Goal: Navigation & Orientation: Find specific page/section

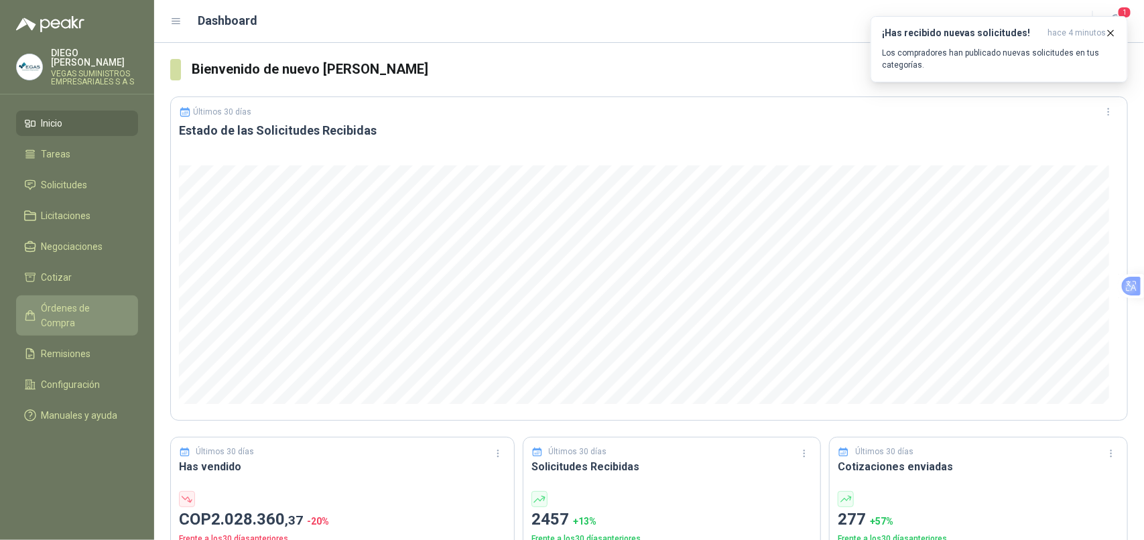
click at [85, 301] on span "Órdenes de Compra" at bounding box center [84, 315] width 84 height 29
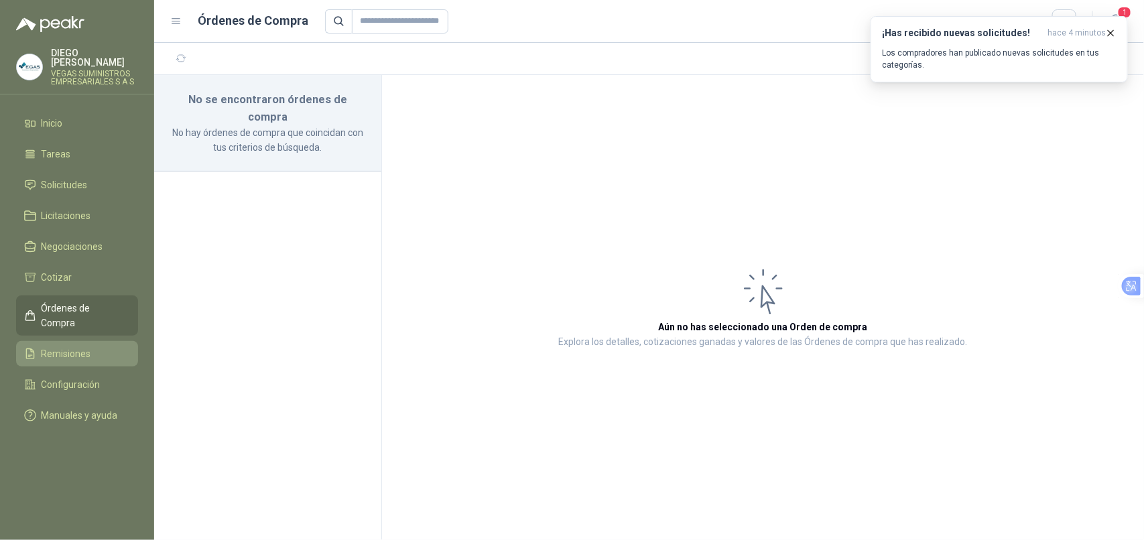
click at [105, 346] on li "Remisiones" at bounding box center [77, 353] width 106 height 15
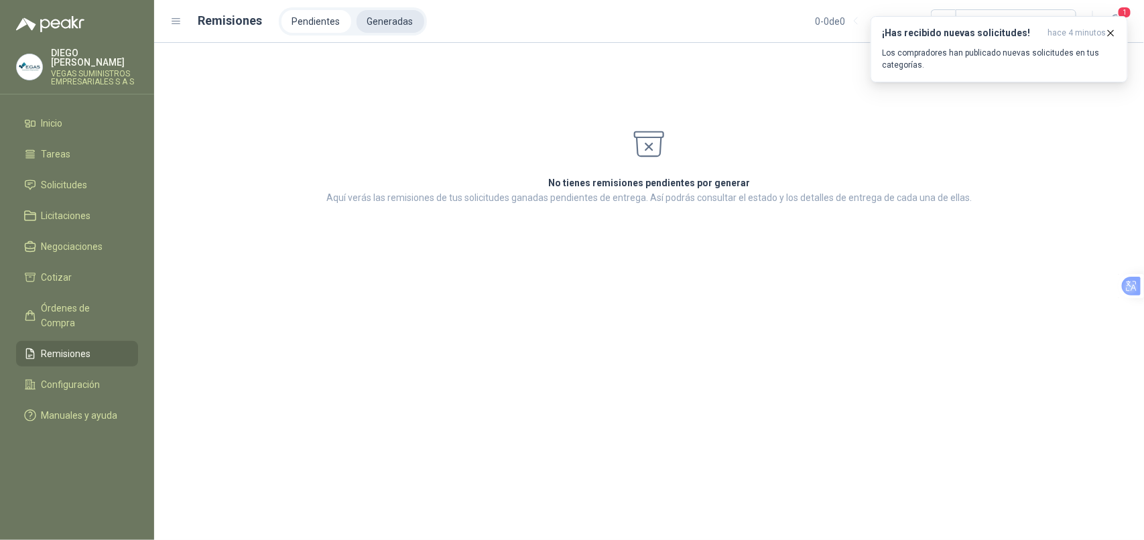
click at [383, 27] on li "Generadas" at bounding box center [391, 21] width 68 height 23
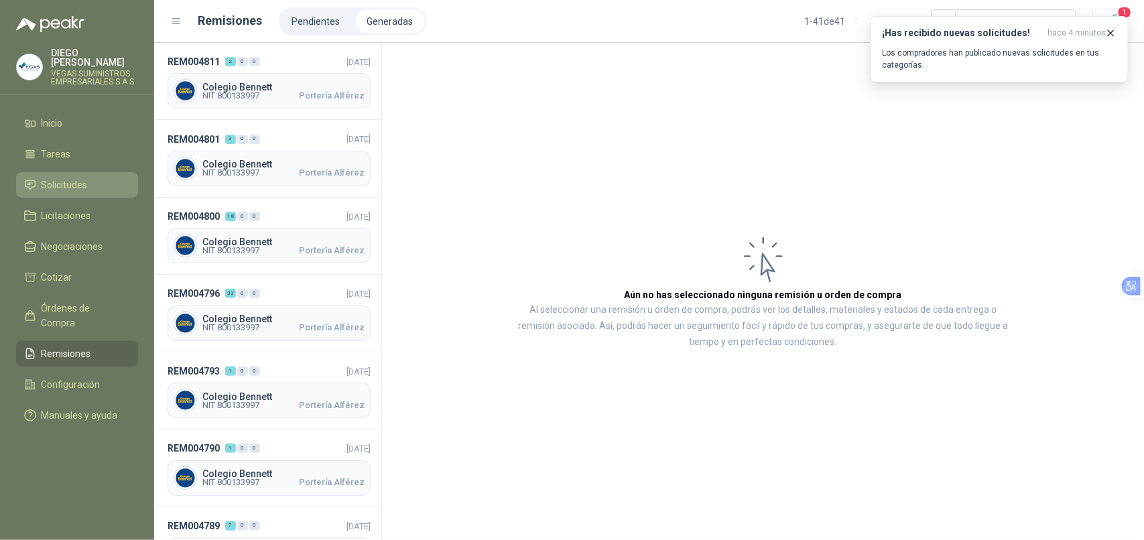
click at [58, 178] on span "Solicitudes" at bounding box center [65, 185] width 46 height 15
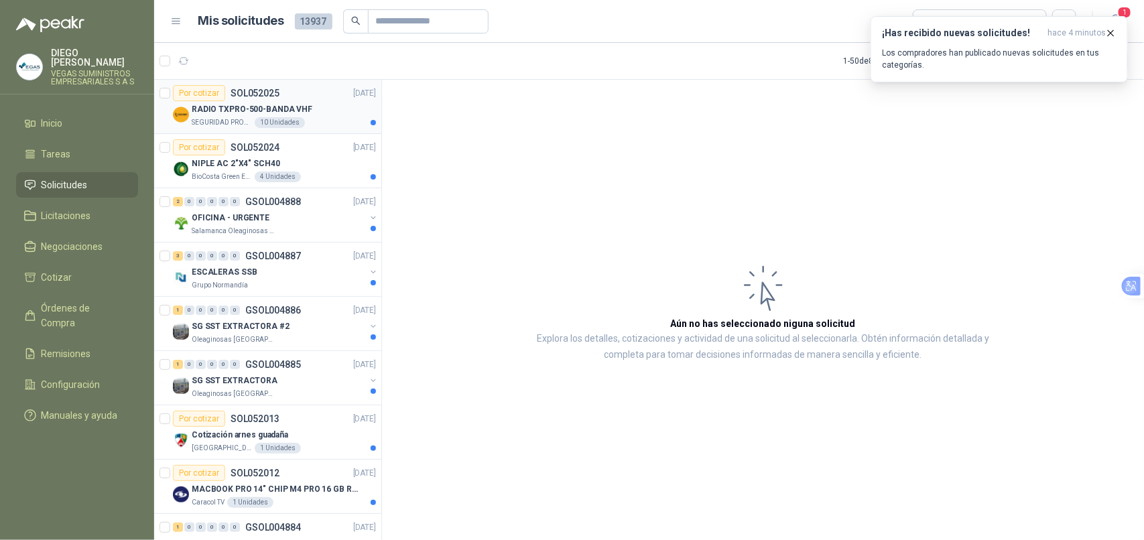
click at [249, 121] on div "SEGURIDAD PROVISER LTDA 10 Unidades" at bounding box center [284, 122] width 184 height 11
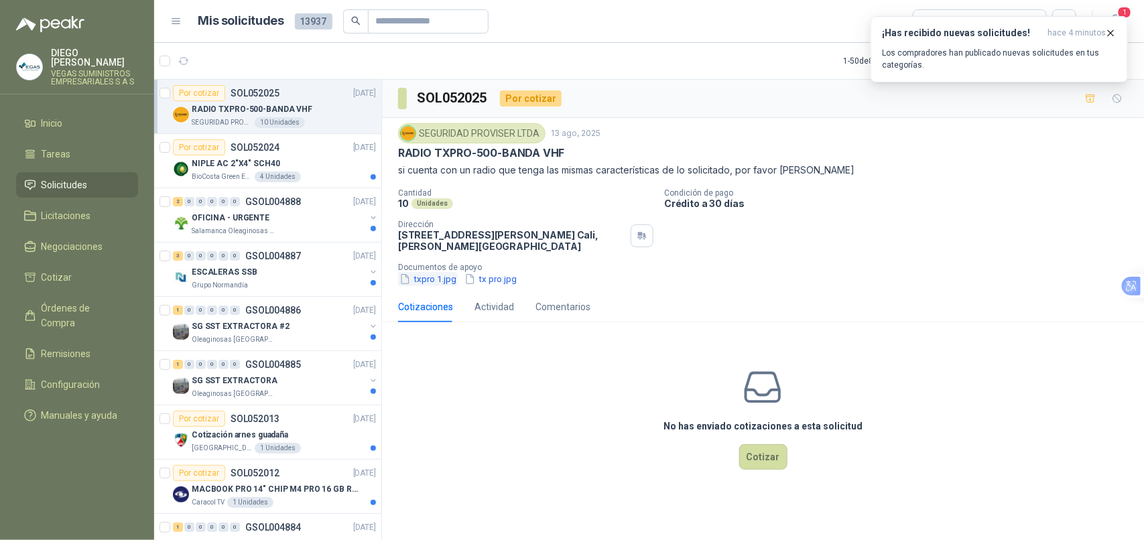
click at [444, 283] on button "txpro 1.jpg" at bounding box center [428, 279] width 60 height 14
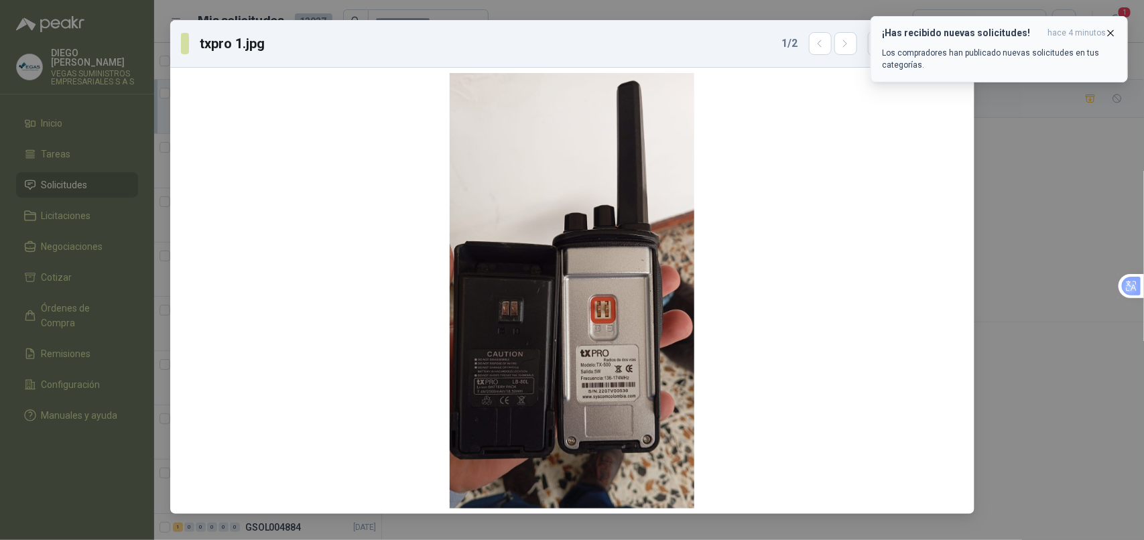
click at [1117, 31] on button "¡Has recibido nuevas solicitudes! hace 4 minutos Los compradores han publicado …" at bounding box center [999, 49] width 257 height 66
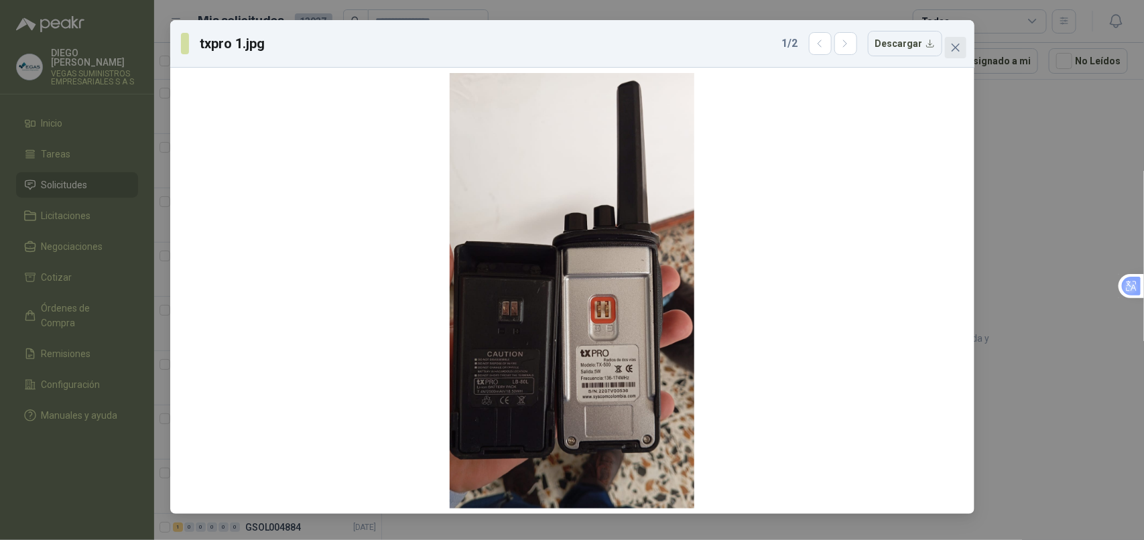
click at [956, 44] on icon "close" at bounding box center [955, 47] width 11 height 11
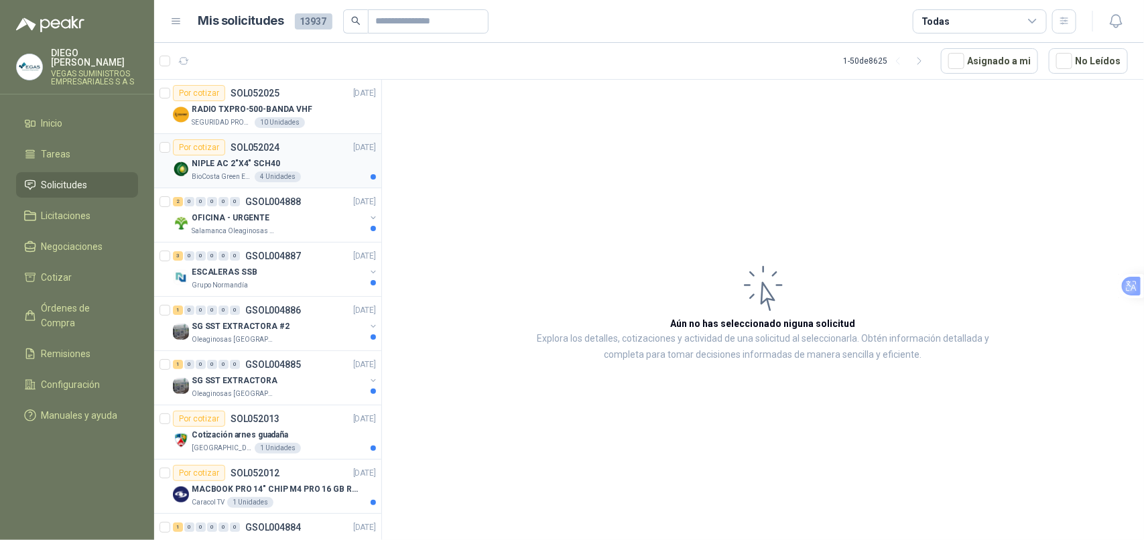
click at [210, 179] on p "BioCosta Green Energy S.A.S" at bounding box center [222, 177] width 60 height 11
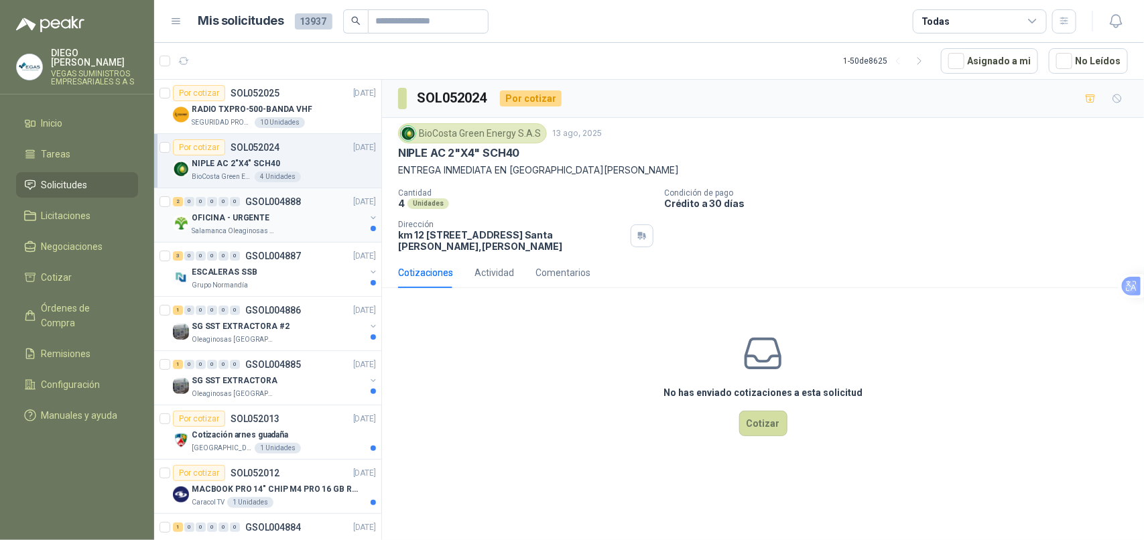
click at [235, 226] on div "OFICINA - URGENTE Salamanca Oleaginosas SAS" at bounding box center [279, 223] width 174 height 27
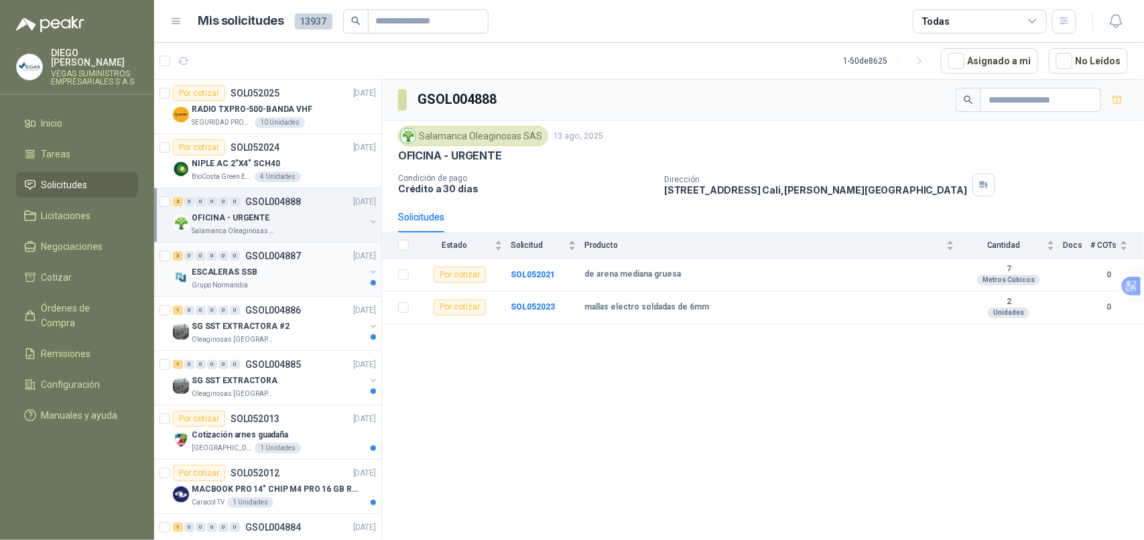
click at [245, 278] on p "ESCALERAS SSB" at bounding box center [224, 272] width 65 height 13
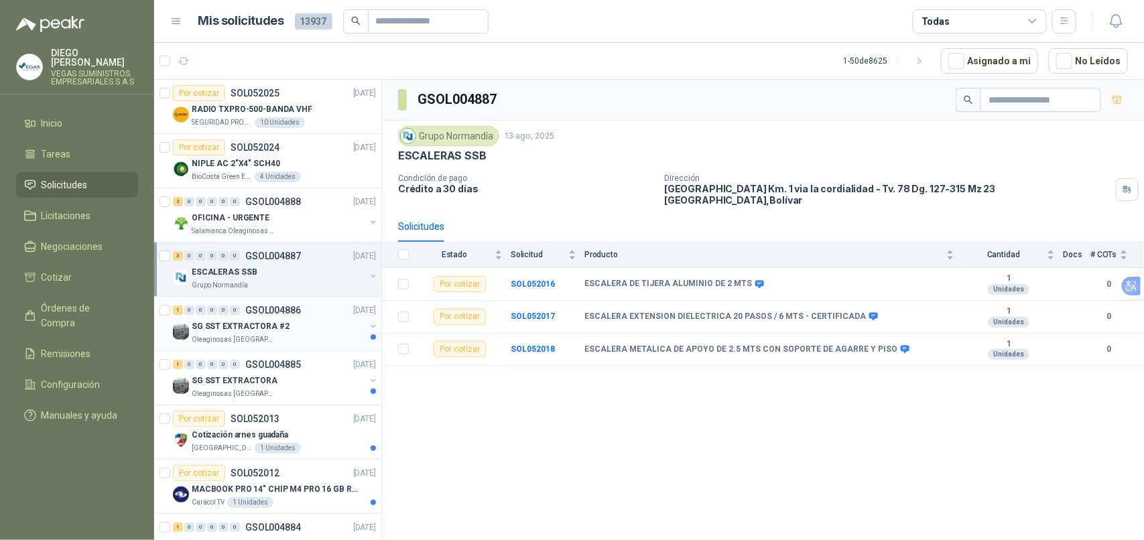
click at [302, 338] on div "Oleaginosas [GEOGRAPHIC_DATA][PERSON_NAME]" at bounding box center [279, 339] width 174 height 11
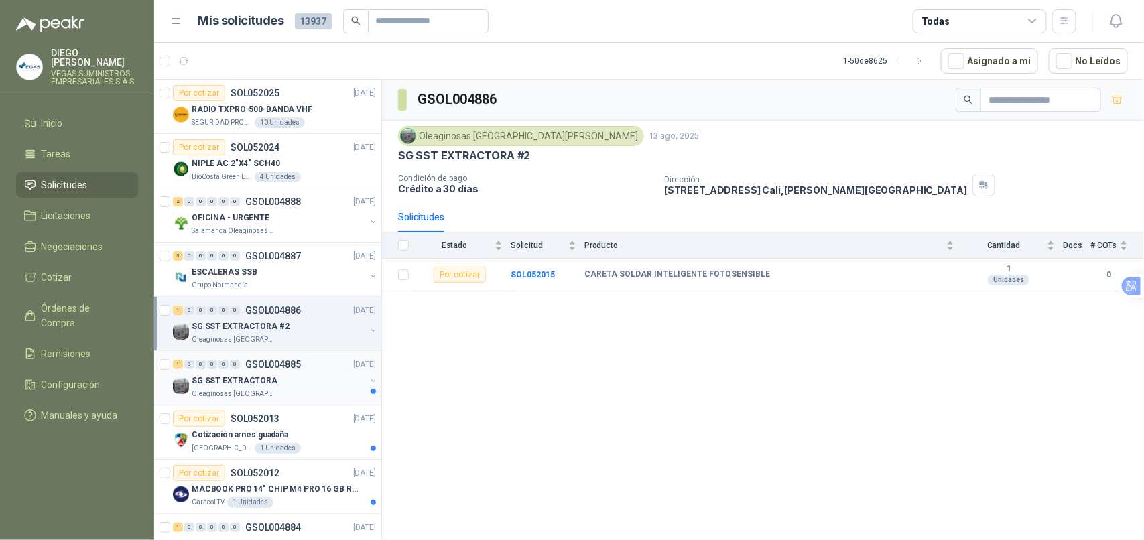
click at [302, 372] on div "1 0 0 0 0 0 GSOL004885 [DATE]" at bounding box center [276, 365] width 206 height 16
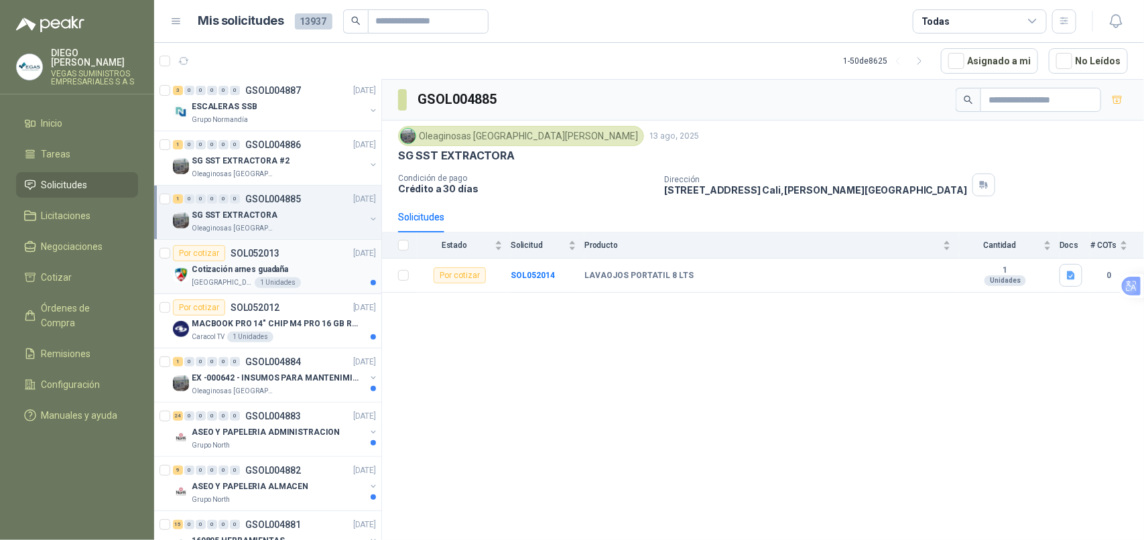
scroll to position [168, 0]
click at [309, 281] on div "[GEOGRAPHIC_DATA][PERSON_NAME]" at bounding box center [284, 280] width 184 height 11
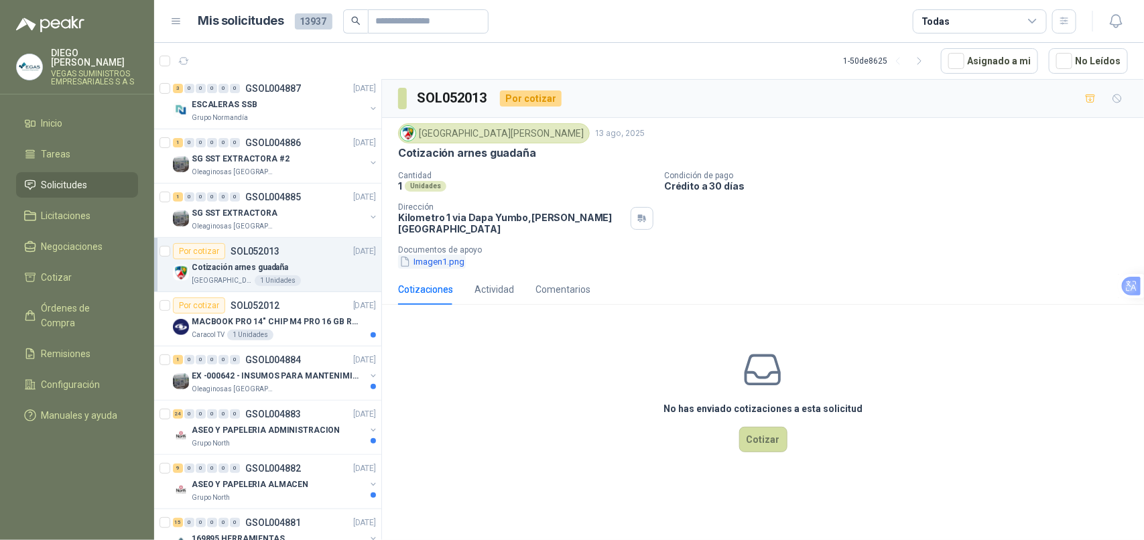
click at [417, 255] on button "Imagen1.png" at bounding box center [432, 262] width 68 height 14
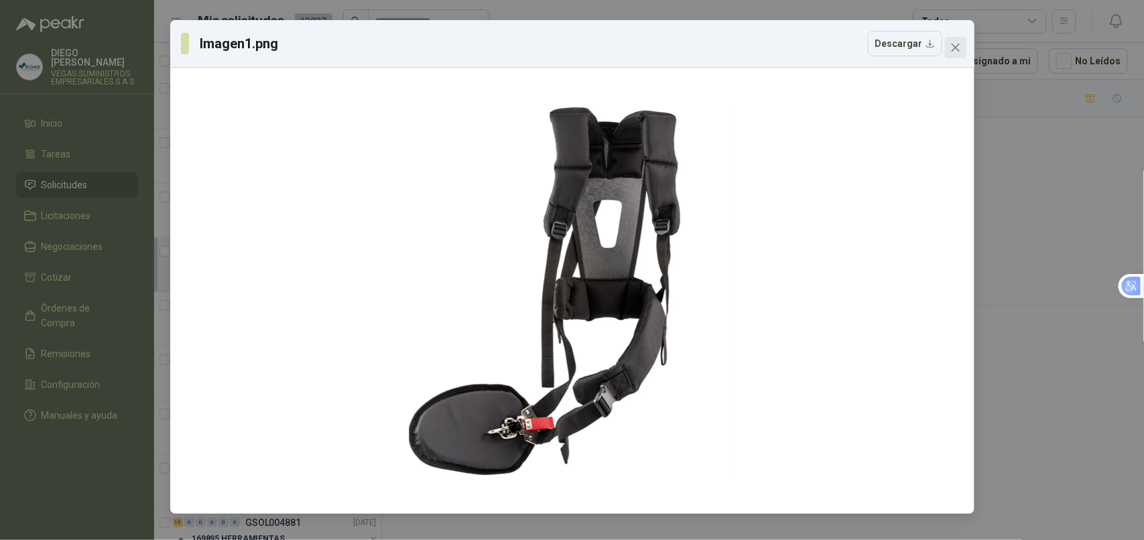
click at [949, 49] on span "Close" at bounding box center [955, 47] width 21 height 11
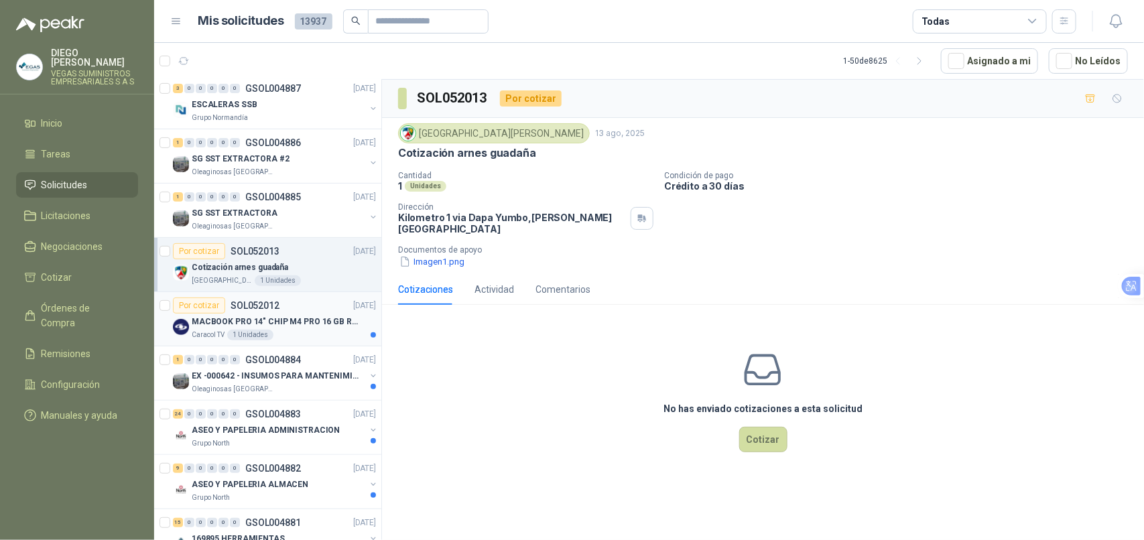
click at [305, 332] on div "Caracol TV 1 Unidades" at bounding box center [284, 335] width 184 height 11
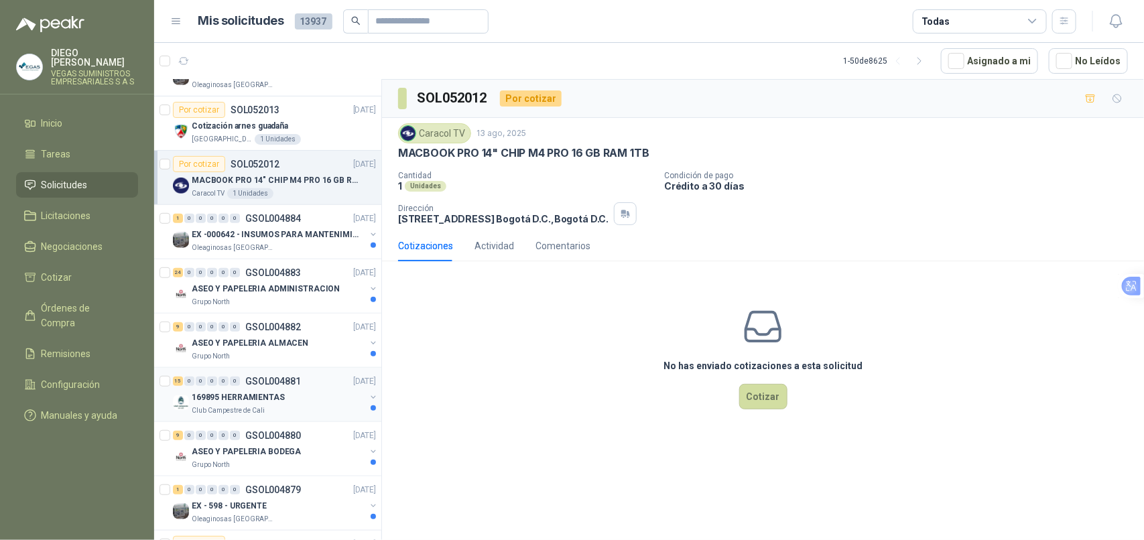
scroll to position [335, 0]
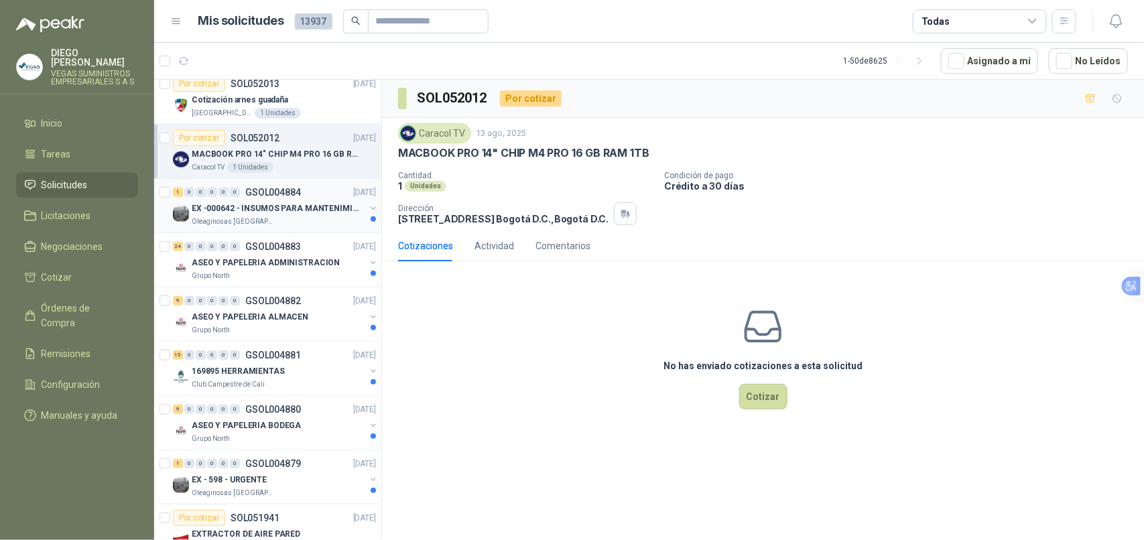
click at [298, 222] on div "Oleaginosas [GEOGRAPHIC_DATA][PERSON_NAME]" at bounding box center [279, 221] width 174 height 11
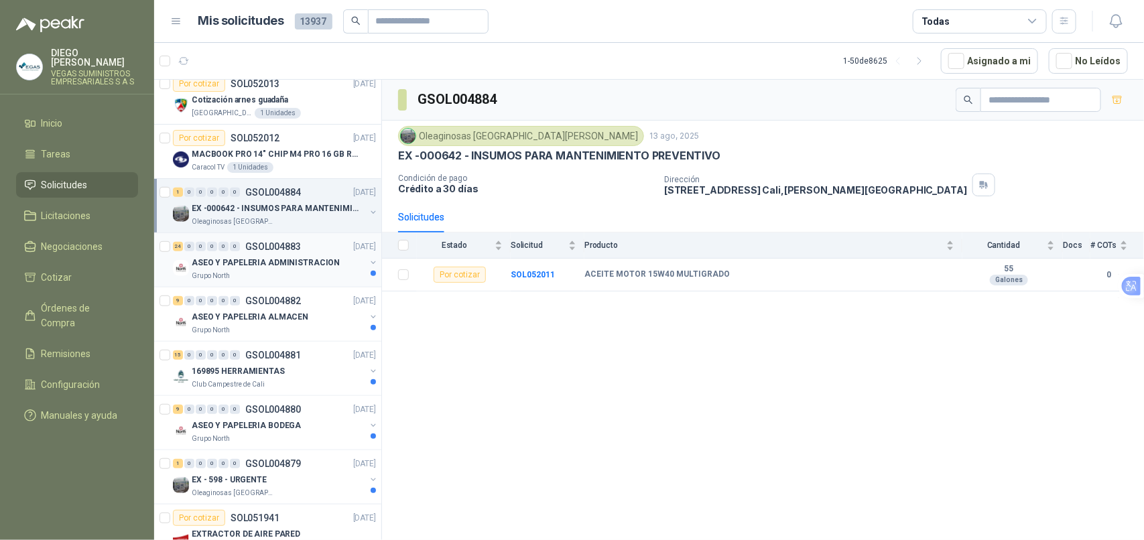
click at [290, 272] on div "Grupo North" at bounding box center [279, 276] width 174 height 11
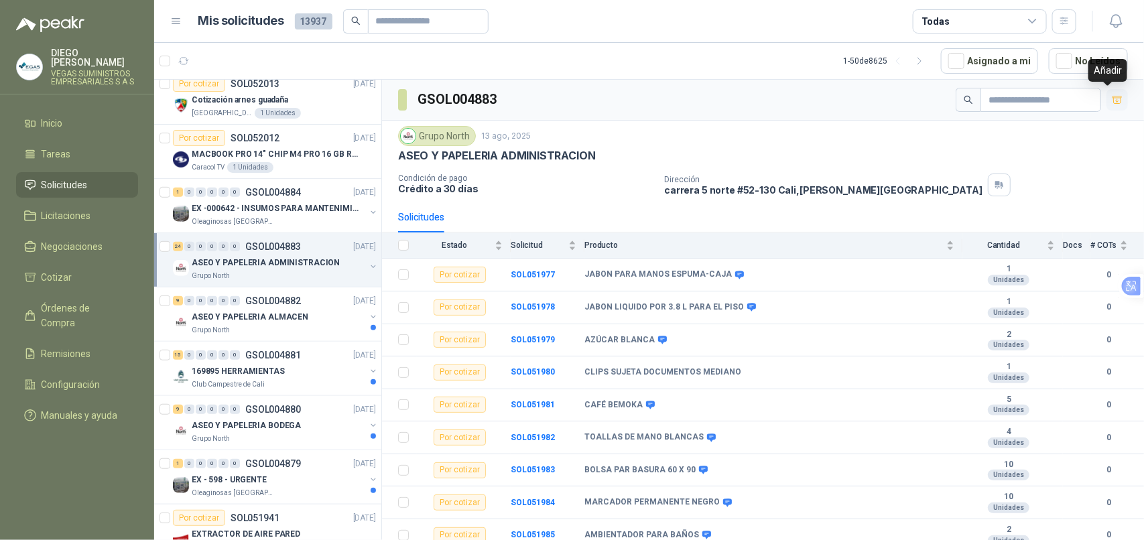
click at [1112, 99] on icon "button" at bounding box center [1117, 99] width 11 height 11
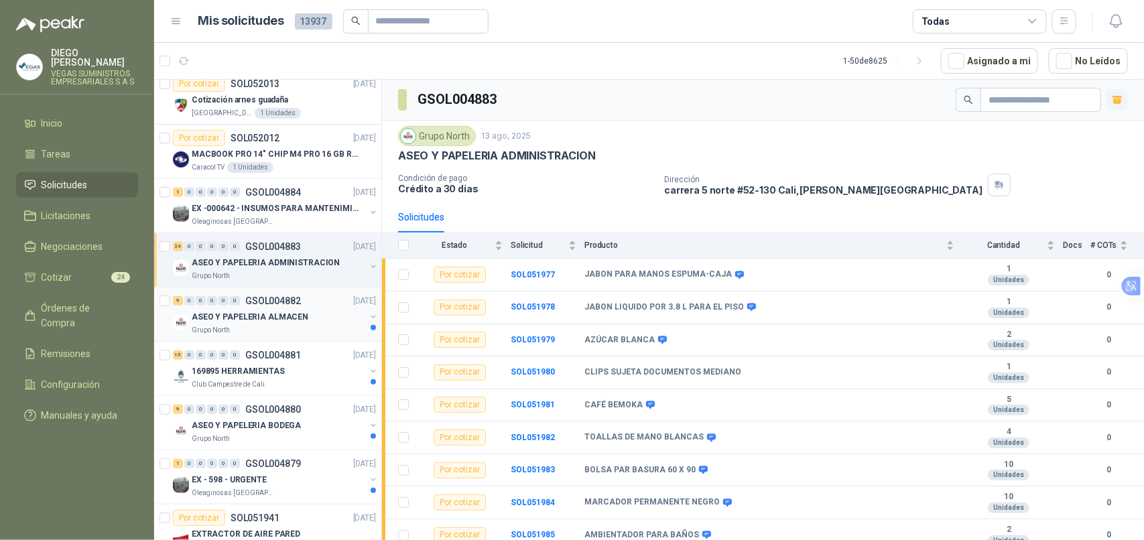
click at [314, 328] on div "Grupo North" at bounding box center [279, 330] width 174 height 11
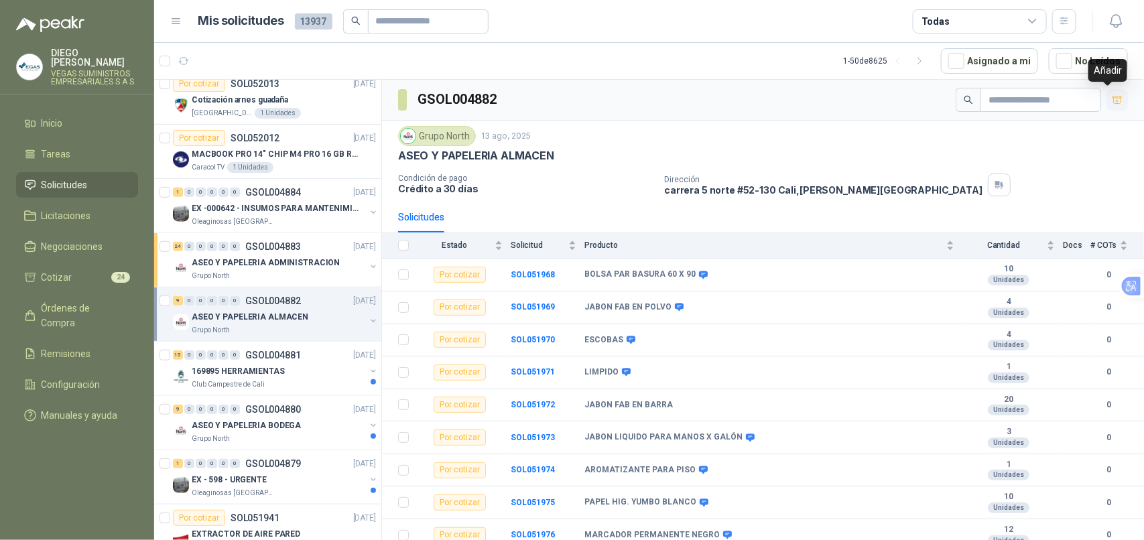
click at [1112, 99] on icon "button" at bounding box center [1117, 99] width 11 height 11
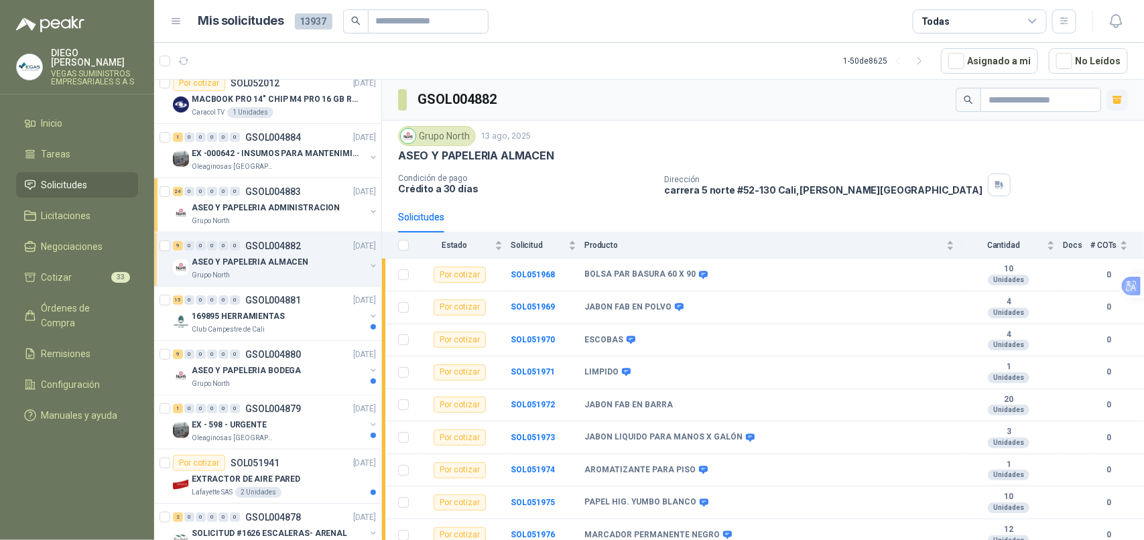
scroll to position [419, 0]
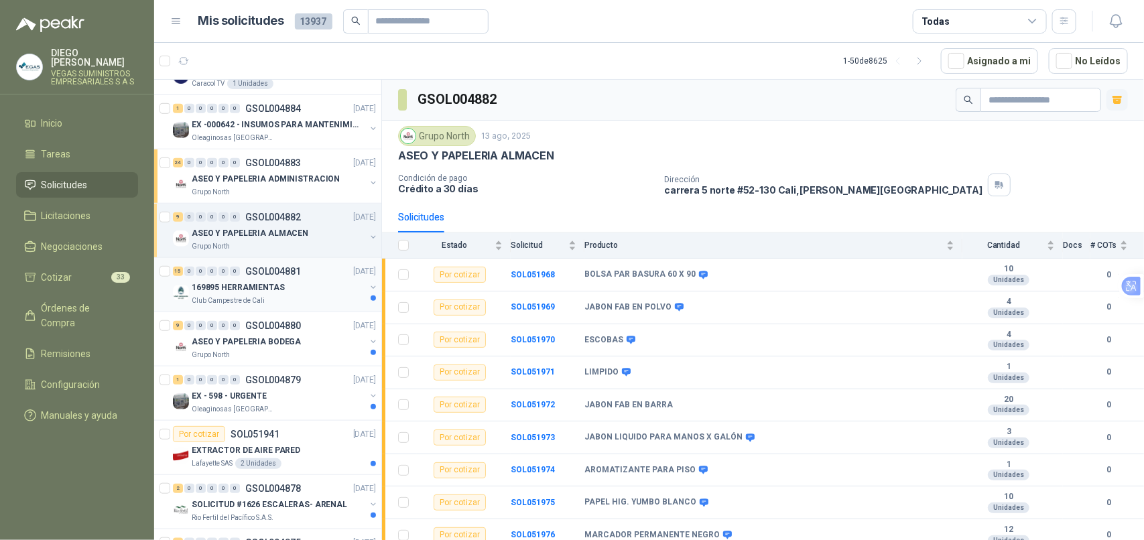
click at [286, 304] on div "Club Campestre de Cali" at bounding box center [279, 301] width 174 height 11
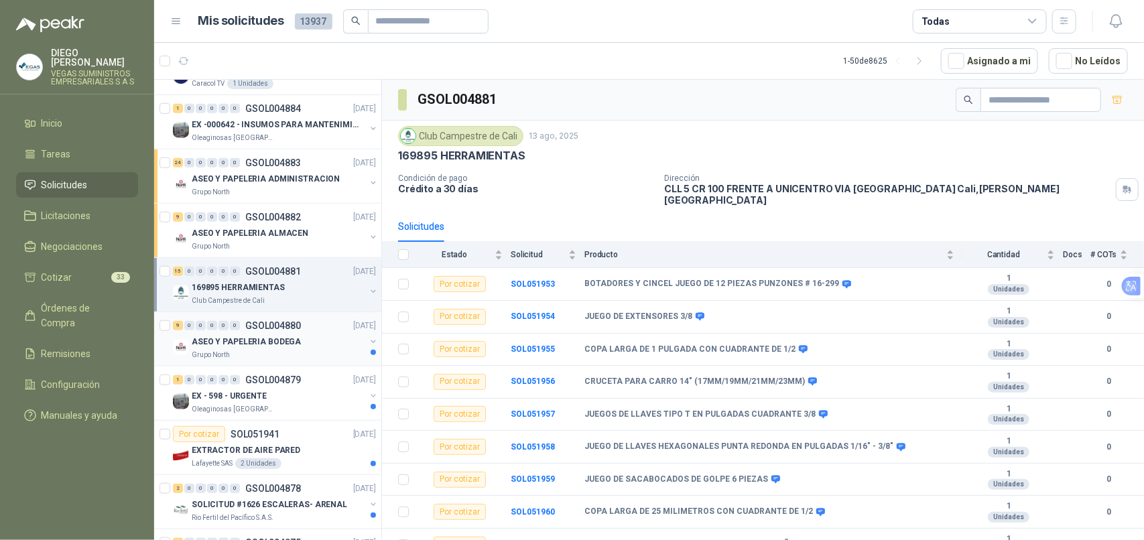
click at [307, 361] on div "Grupo North" at bounding box center [279, 355] width 174 height 11
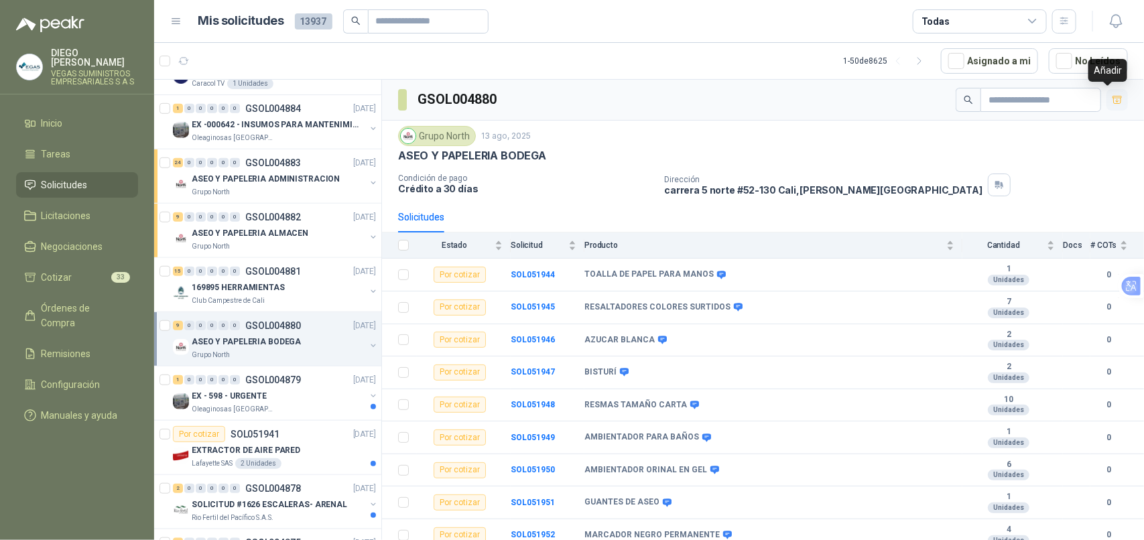
click at [1112, 104] on icon "button" at bounding box center [1117, 99] width 11 height 11
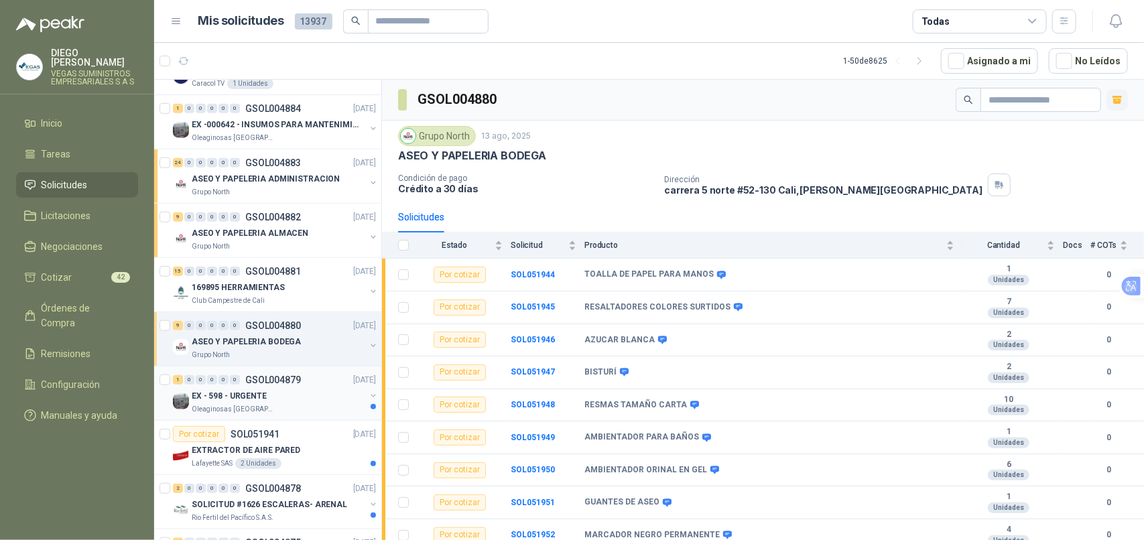
click at [292, 405] on div "Oleaginosas [GEOGRAPHIC_DATA][PERSON_NAME]" at bounding box center [279, 409] width 174 height 11
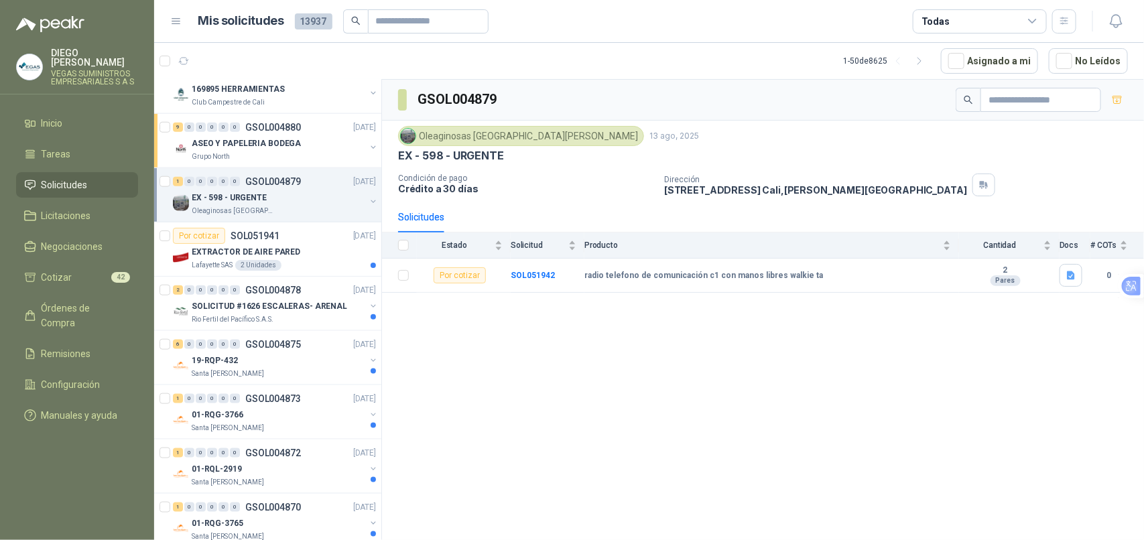
scroll to position [670, 0]
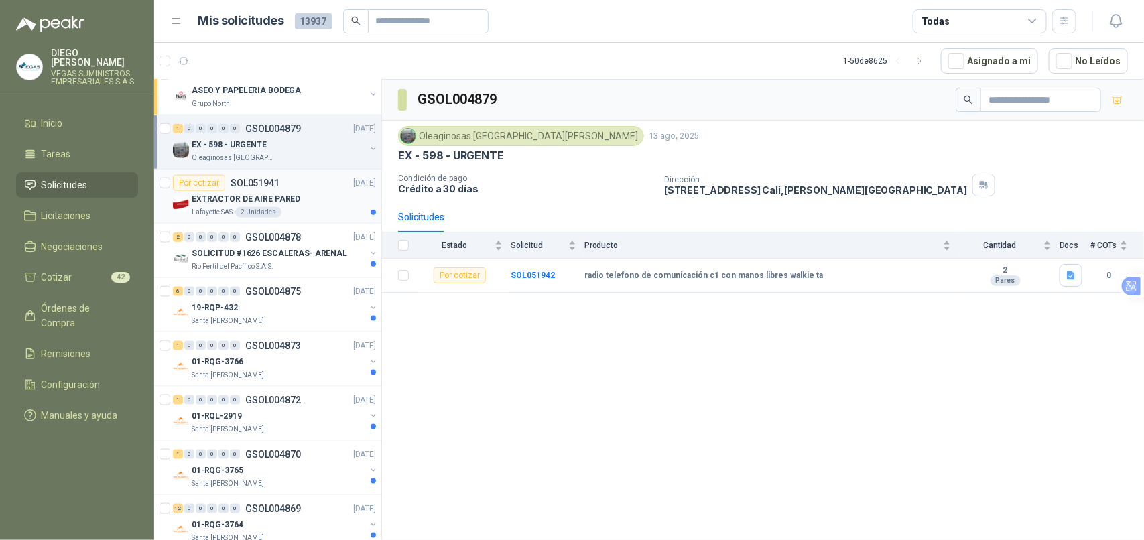
click at [312, 222] on article "Por cotizar SOL051941 [DATE] EXTRACTOR DE AIRE PARED Lafayette SAS 2 Unidades" at bounding box center [267, 197] width 227 height 54
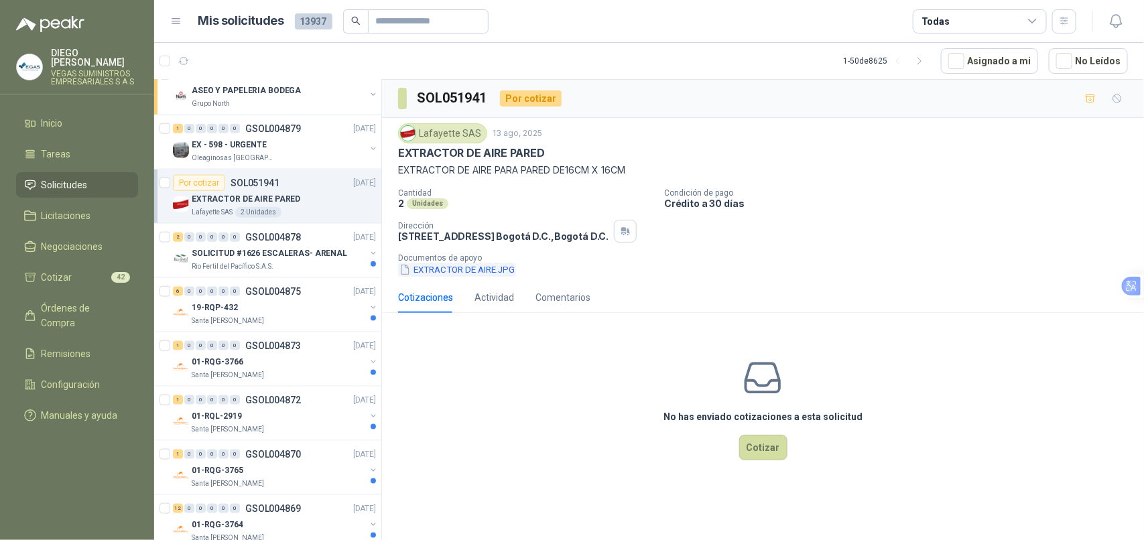
click at [479, 269] on button "EXTRACTOR DE AIRE.JPG" at bounding box center [457, 270] width 118 height 14
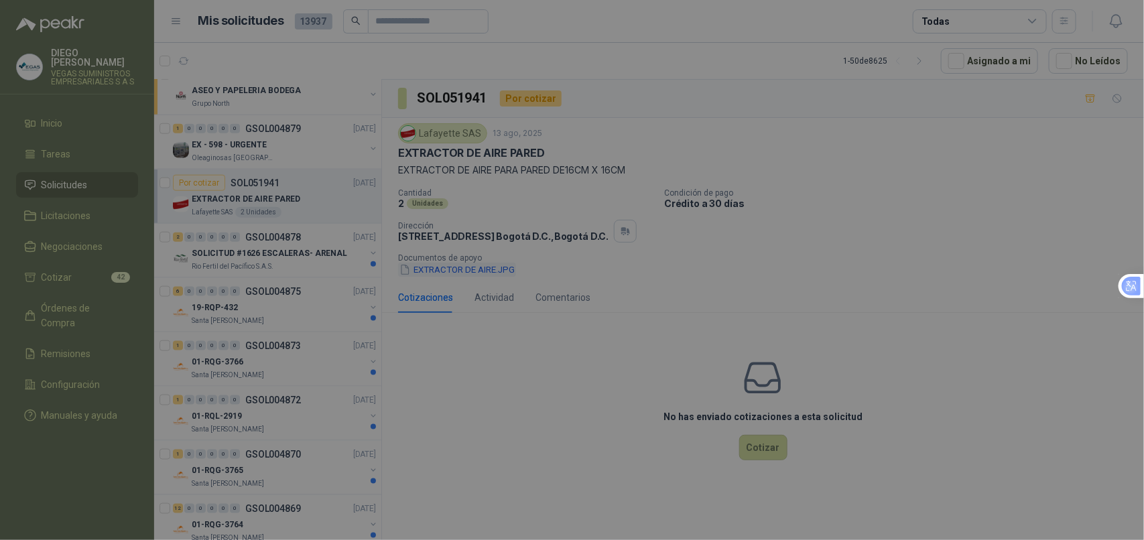
click at [479, 269] on div at bounding box center [572, 291] width 804 height 446
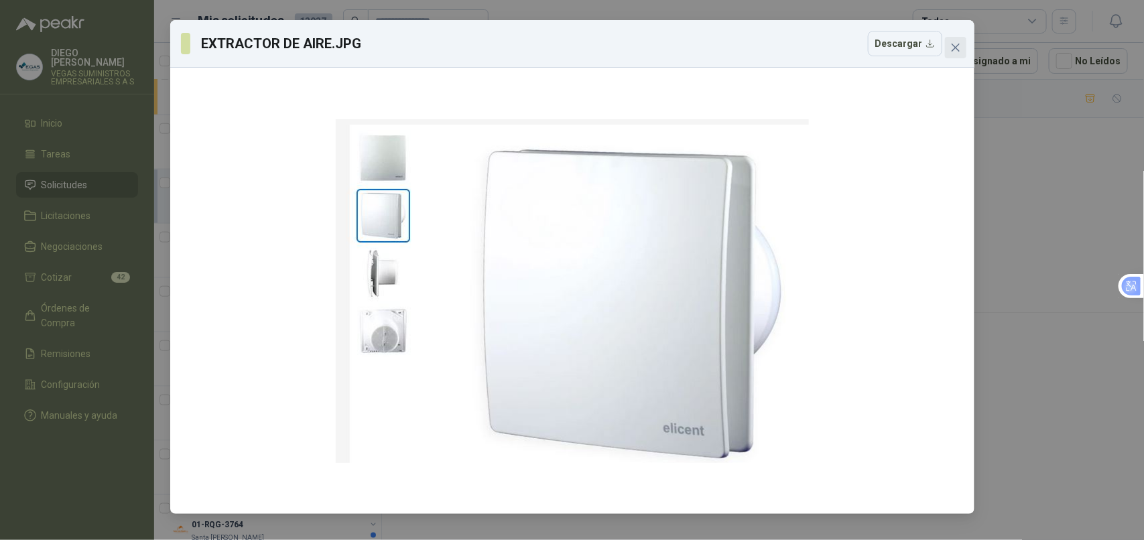
click at [963, 47] on span "Close" at bounding box center [955, 47] width 21 height 11
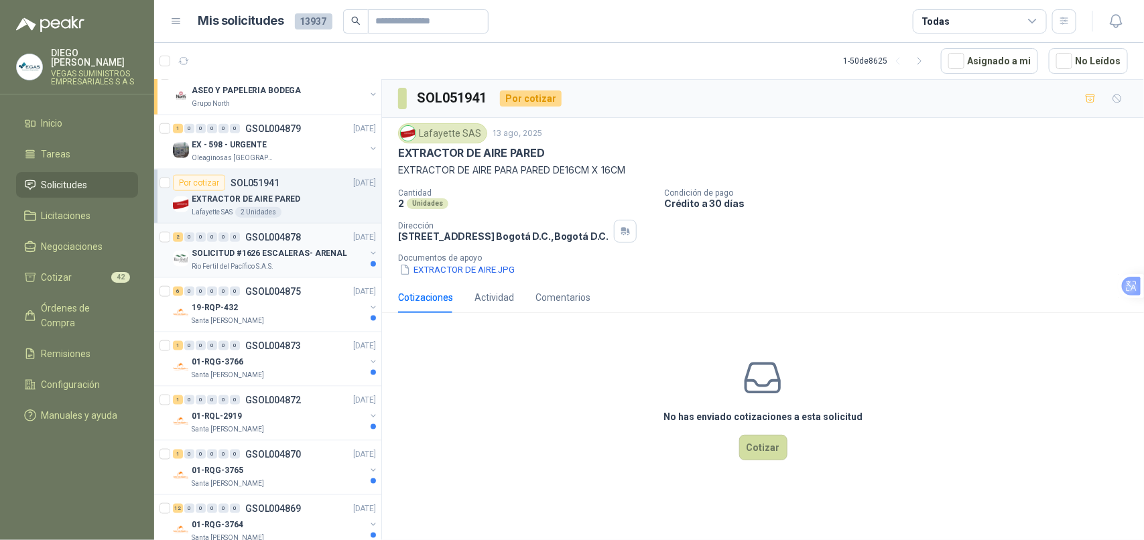
click at [275, 263] on div "Rio Fertil del Pacífico S.A.S." at bounding box center [279, 266] width 174 height 11
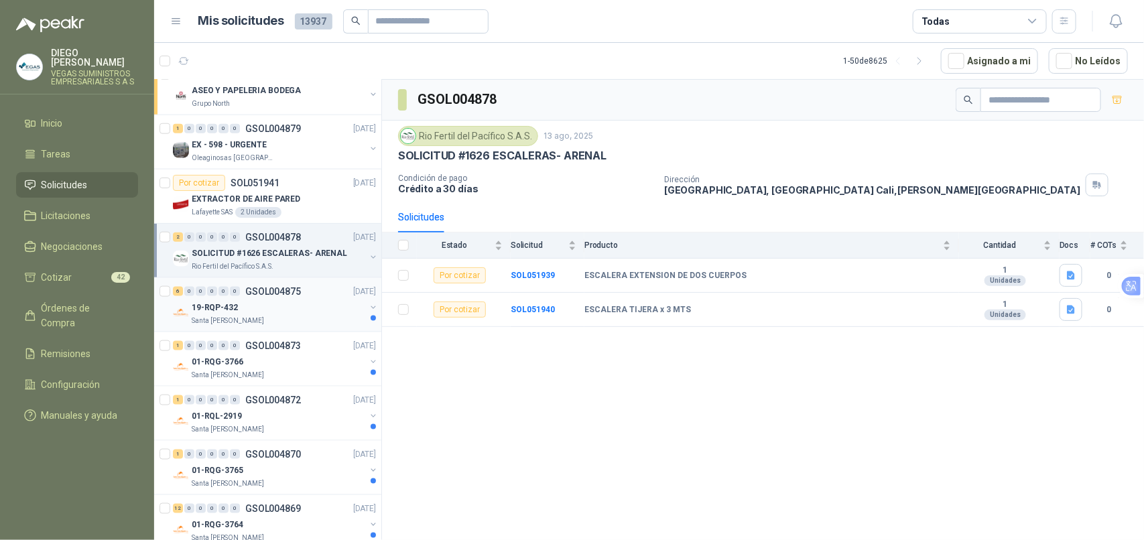
click at [324, 309] on div "19-RQP-432" at bounding box center [279, 308] width 174 height 16
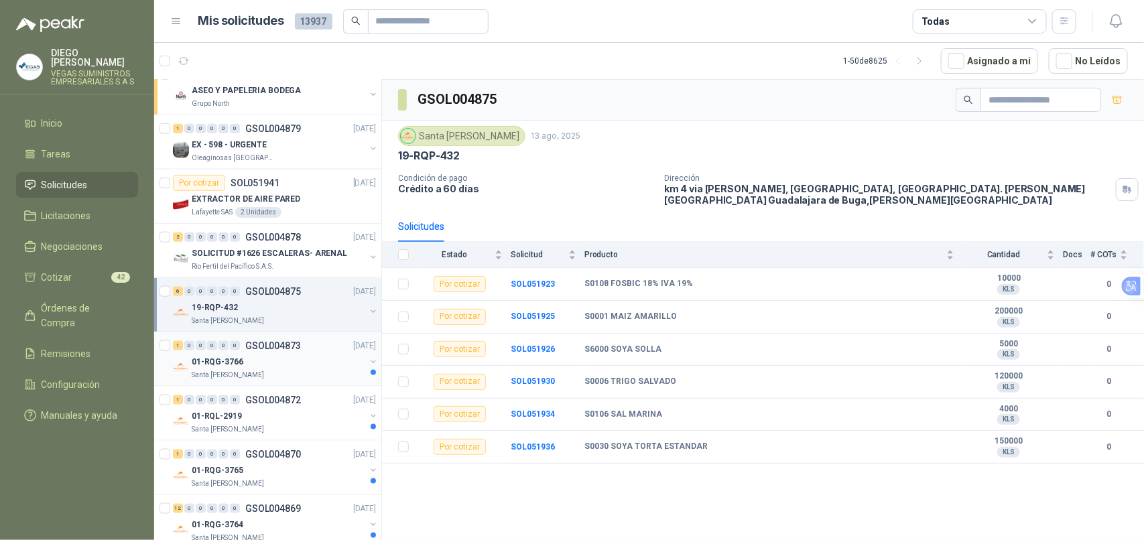
click at [312, 366] on div "01-RQG-3766" at bounding box center [279, 362] width 174 height 16
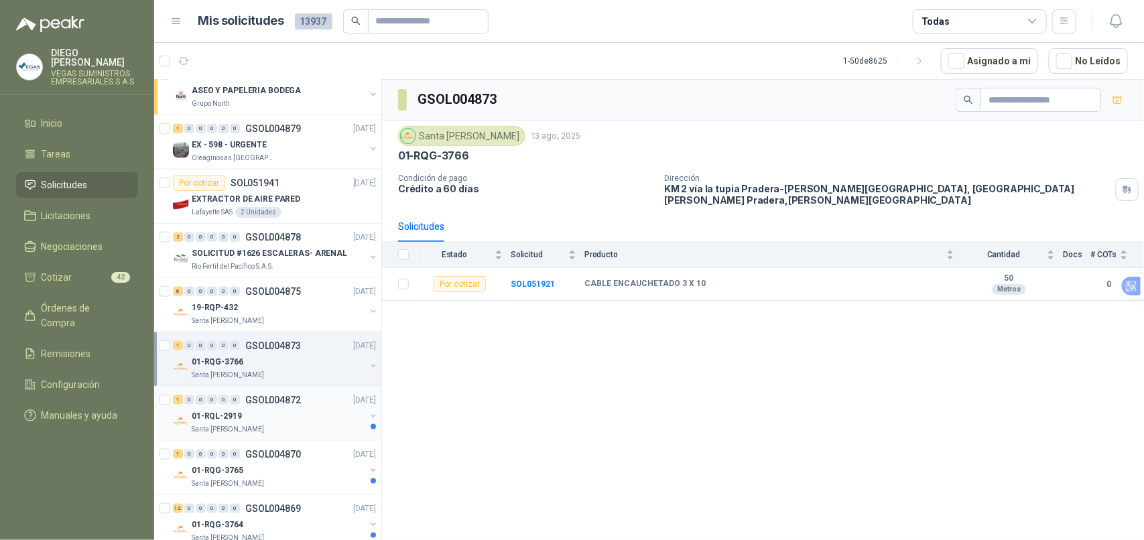
click at [306, 428] on div "Santa [PERSON_NAME]" at bounding box center [279, 429] width 174 height 11
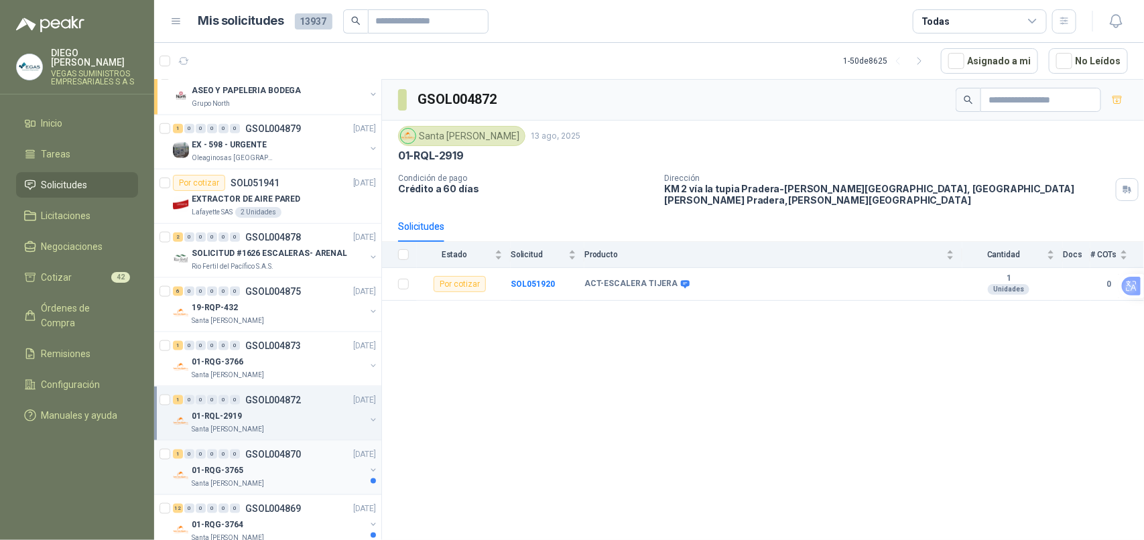
click at [320, 462] on div "1 0 0 0 0 0 GSOL004870 [DATE]" at bounding box center [276, 454] width 206 height 16
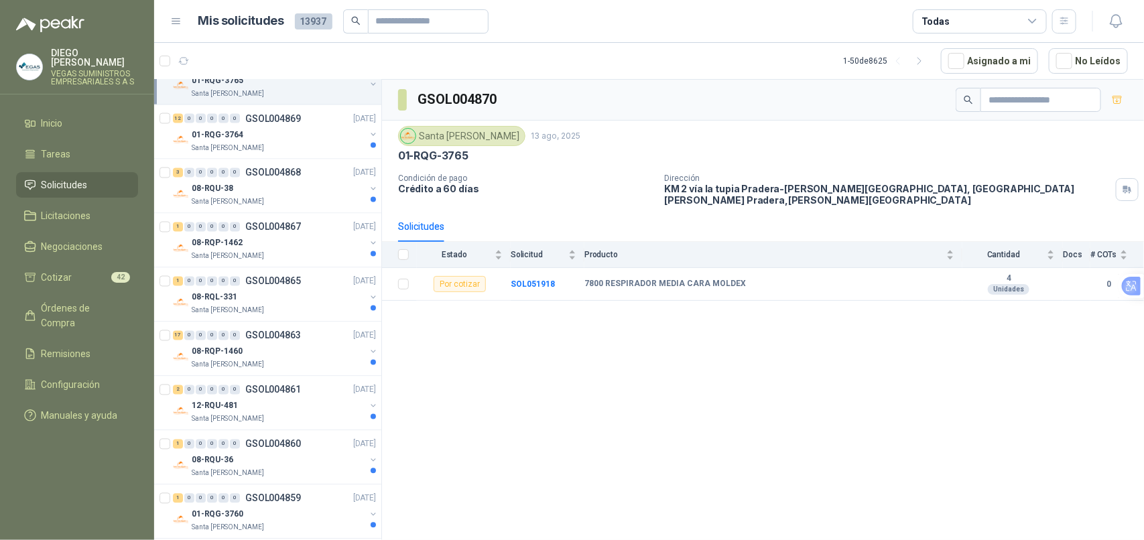
scroll to position [1089, 0]
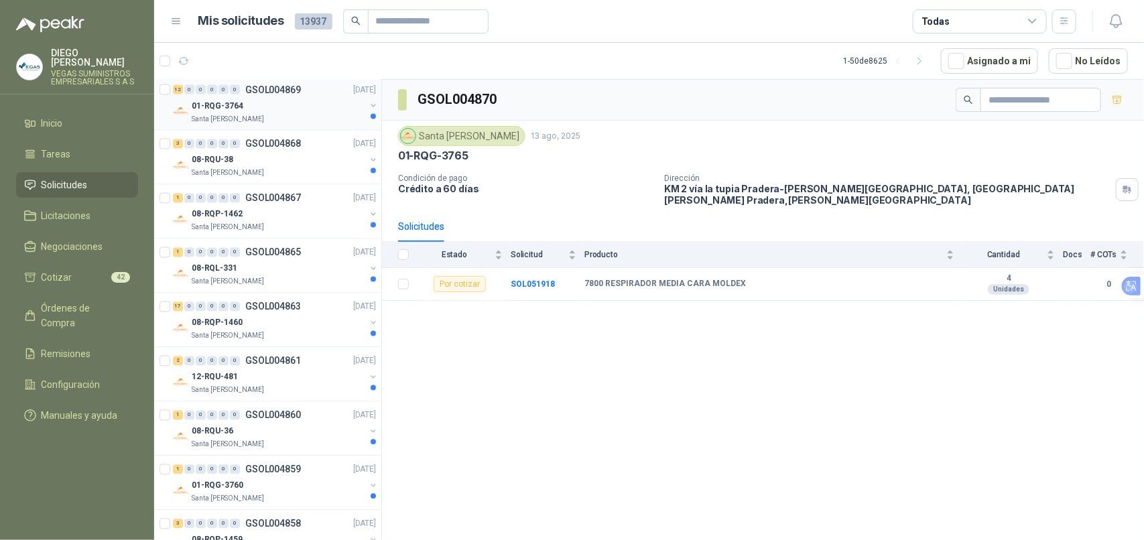
click at [290, 119] on div "Santa [PERSON_NAME]" at bounding box center [279, 119] width 174 height 11
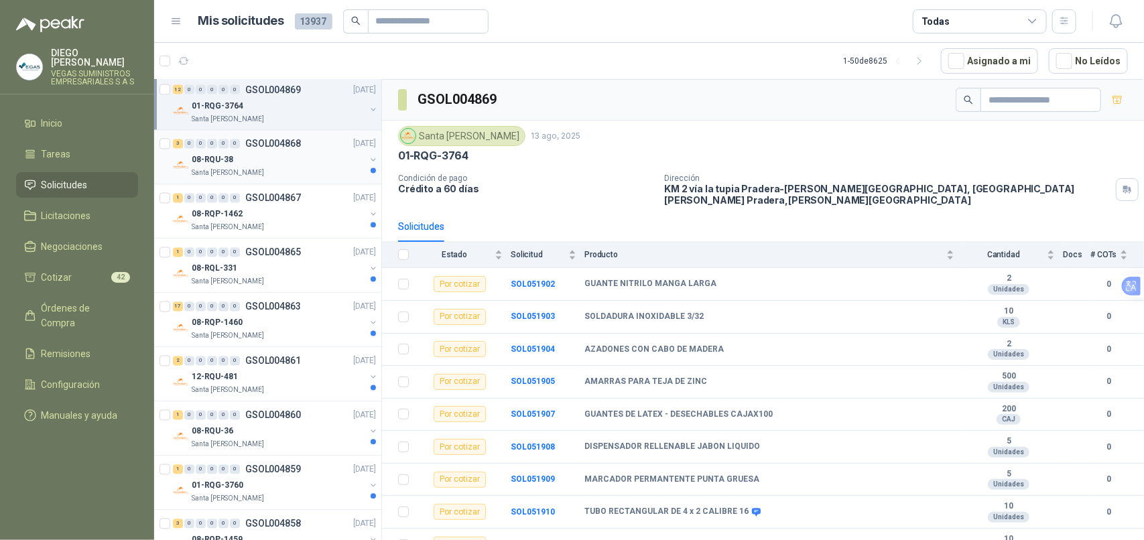
click at [296, 168] on div "08-RQU-38" at bounding box center [279, 160] width 174 height 16
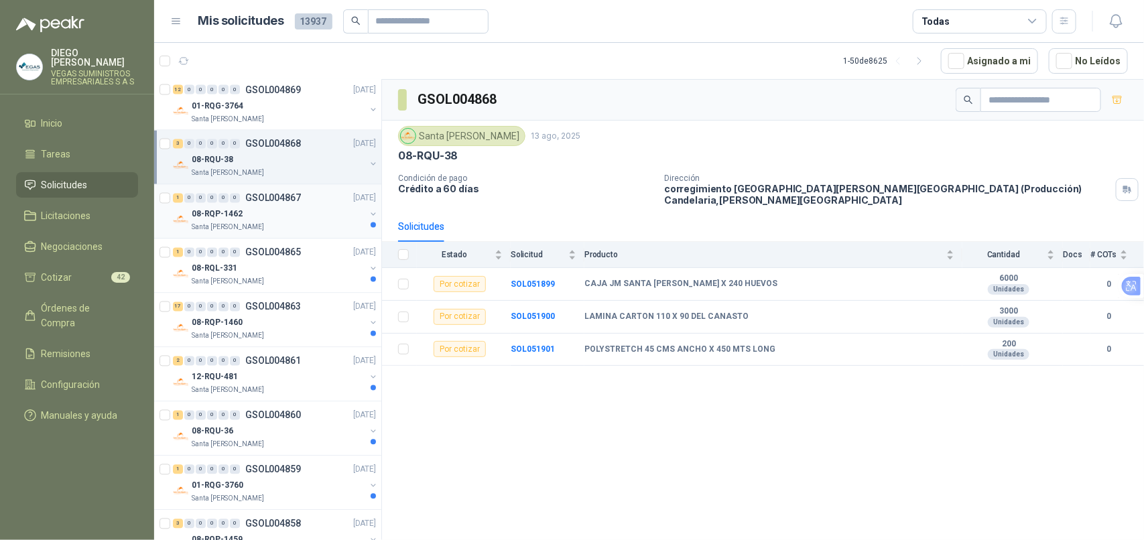
click at [306, 231] on div "Santa [PERSON_NAME]" at bounding box center [279, 227] width 174 height 11
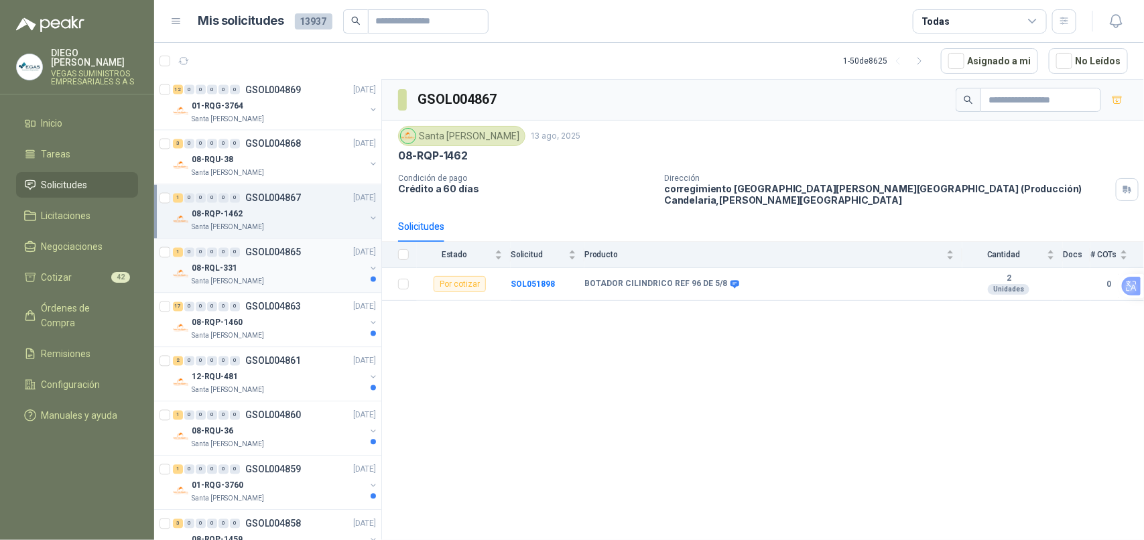
click at [322, 287] on div "Santa [PERSON_NAME]" at bounding box center [279, 282] width 174 height 11
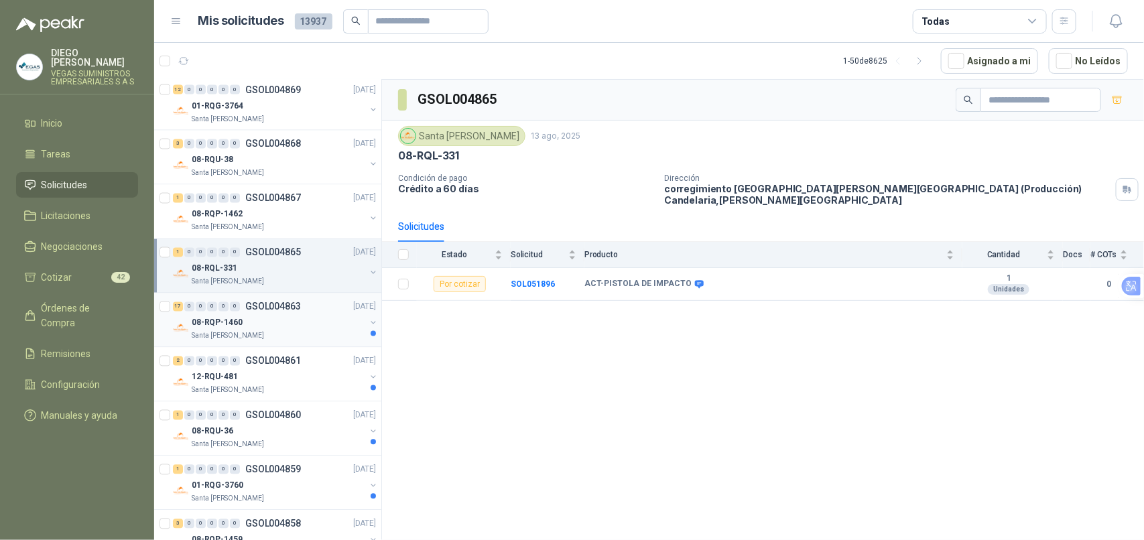
click at [327, 331] on div "08-RQP-1460" at bounding box center [279, 323] width 174 height 16
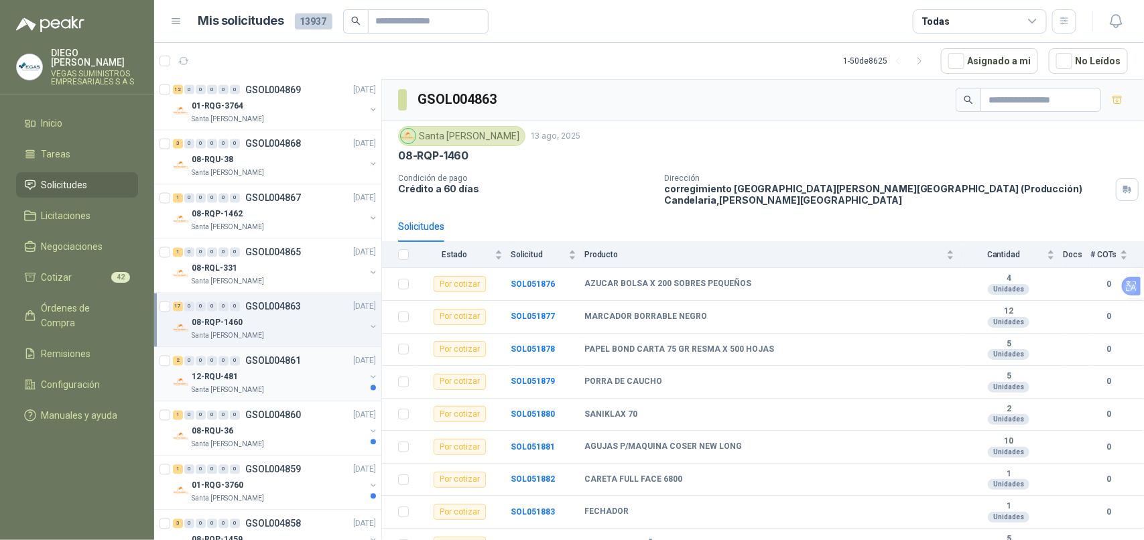
click at [287, 385] on div "12-RQU-481" at bounding box center [279, 377] width 174 height 16
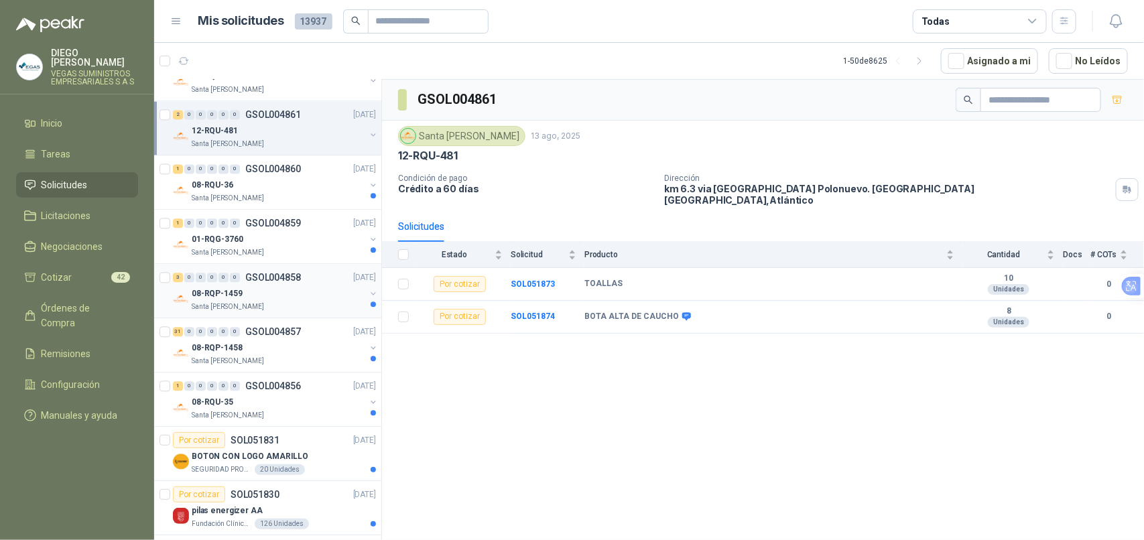
scroll to position [1340, 0]
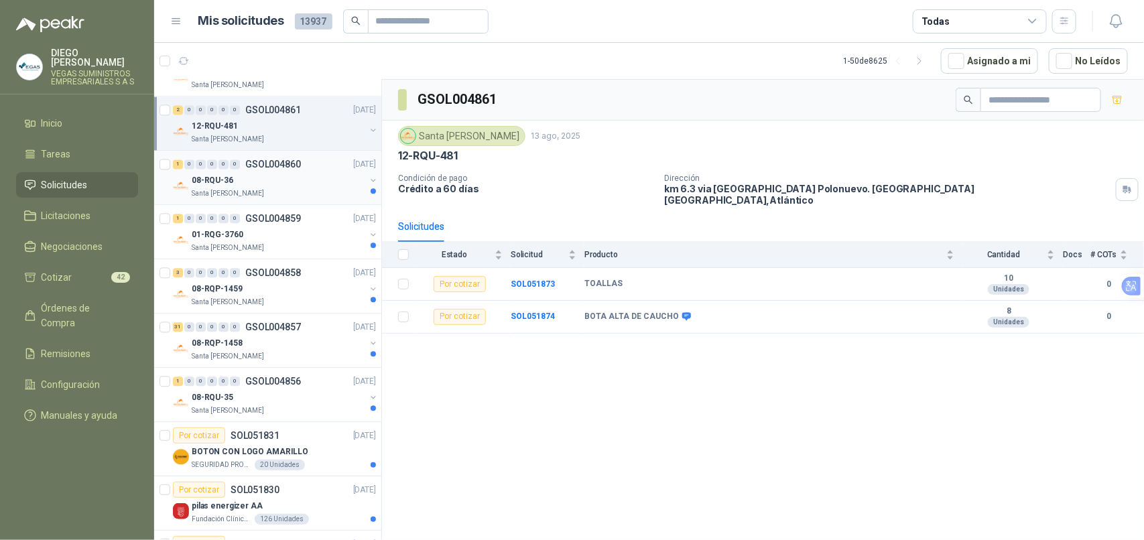
click at [282, 196] on div "Santa [PERSON_NAME]" at bounding box center [279, 193] width 174 height 11
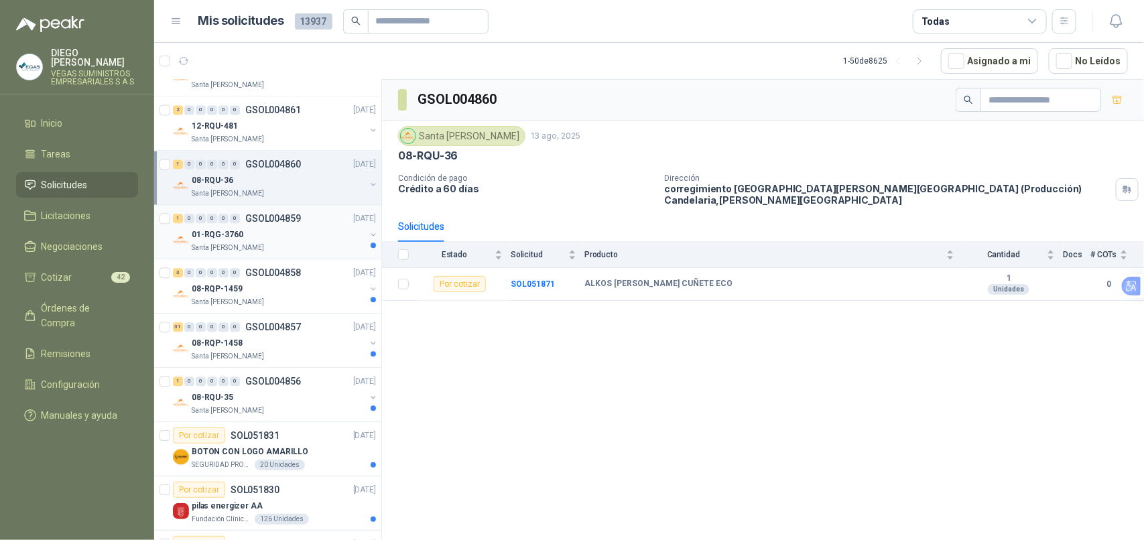
click at [306, 239] on div "01-RQG-3760" at bounding box center [279, 235] width 174 height 16
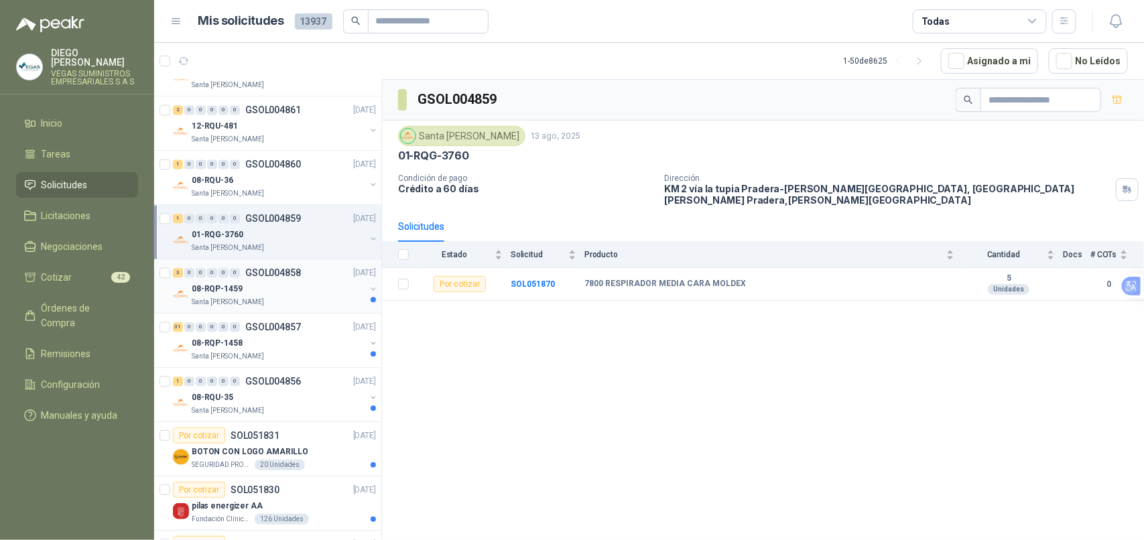
click at [308, 286] on div "08-RQP-1459" at bounding box center [279, 289] width 174 height 16
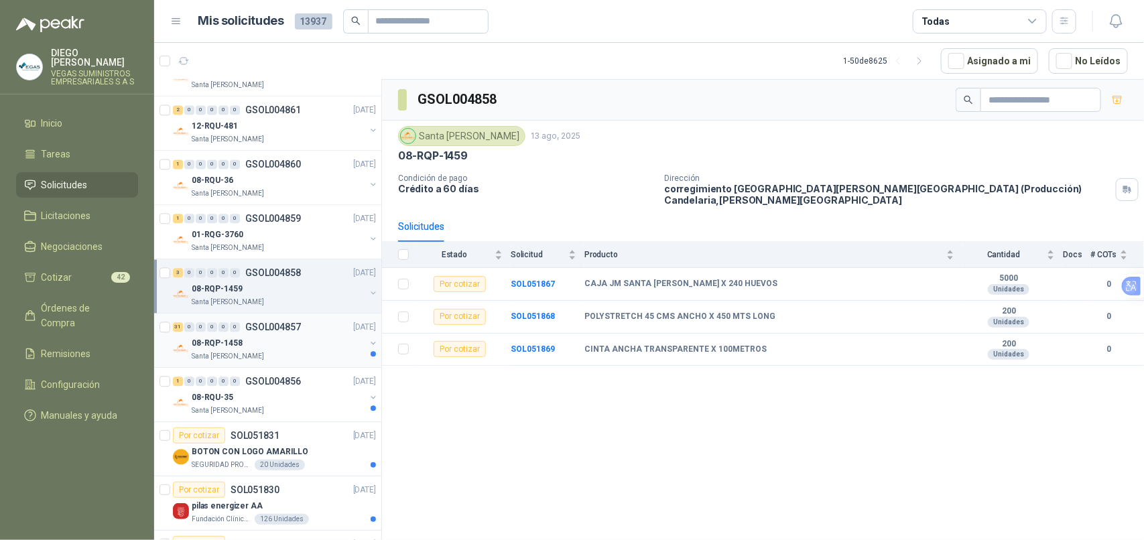
click at [318, 359] on div "Santa [PERSON_NAME]" at bounding box center [279, 356] width 174 height 11
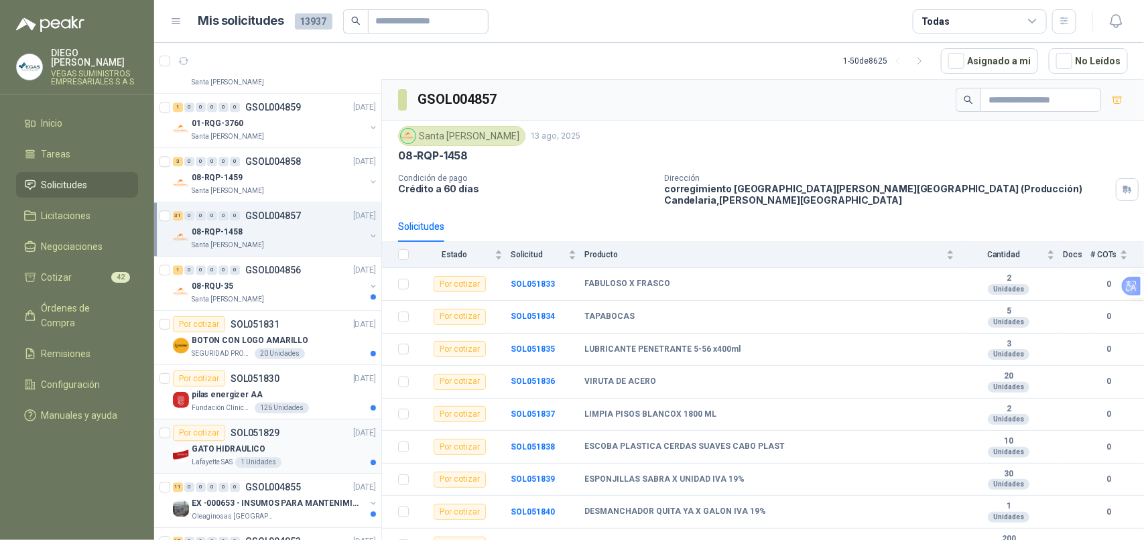
scroll to position [1592, 0]
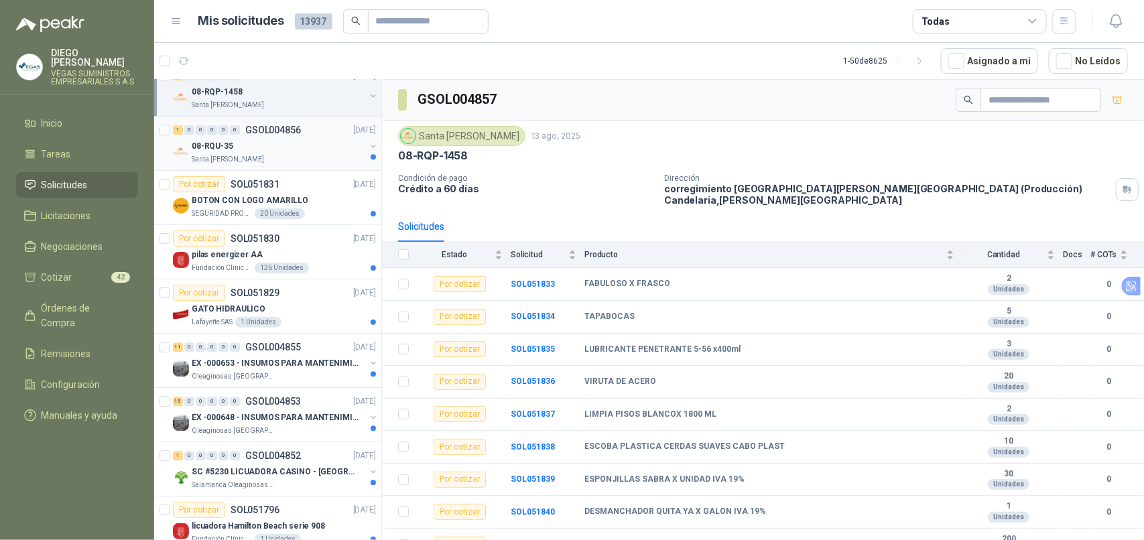
click at [279, 164] on div "Santa [PERSON_NAME]" at bounding box center [279, 159] width 174 height 11
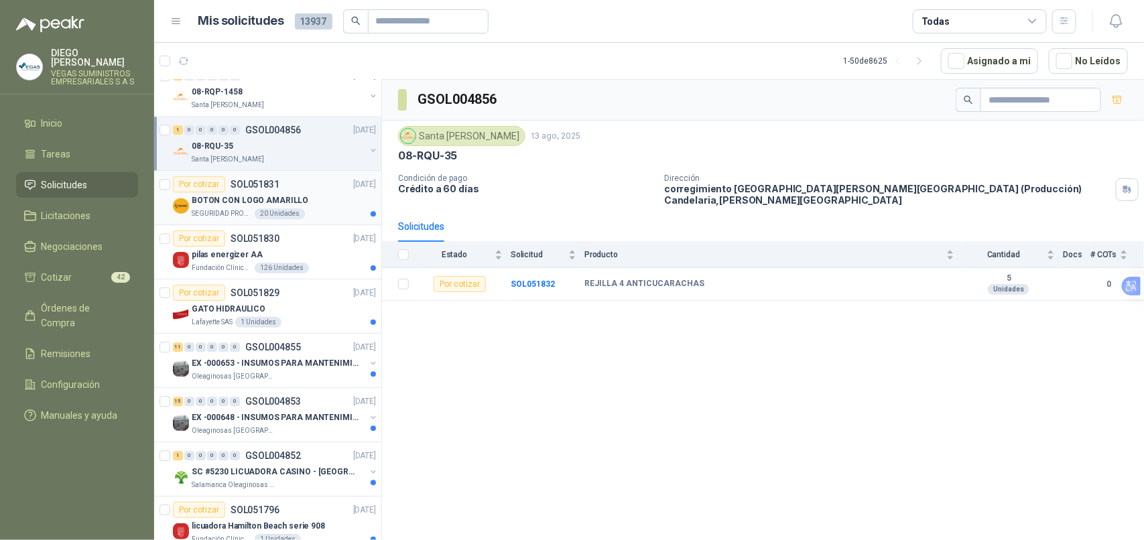
click at [320, 216] on div "SEGURIDAD PROVISER LTDA 20 Unidades" at bounding box center [284, 213] width 184 height 11
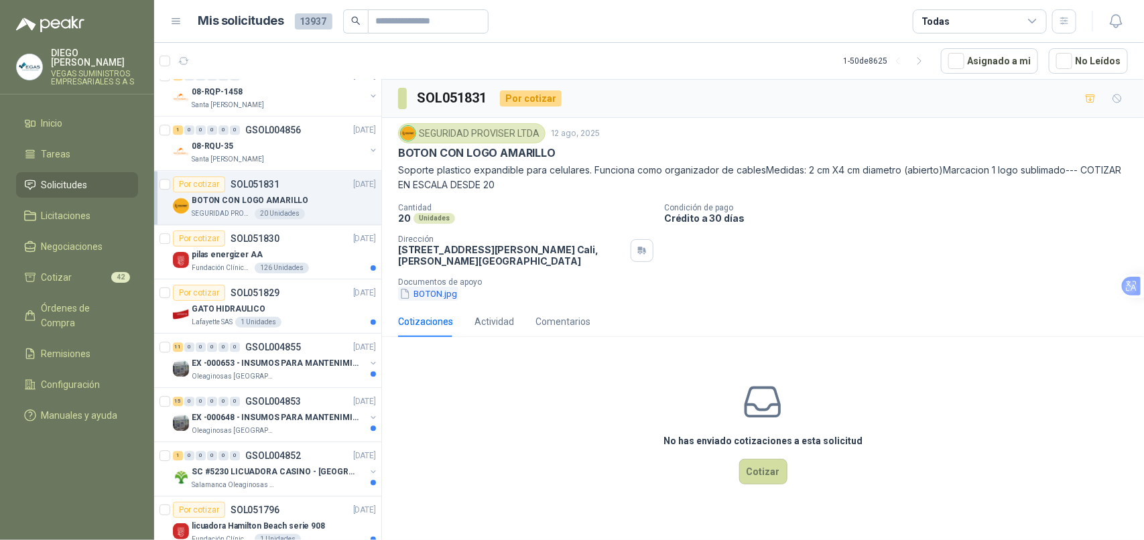
click at [432, 290] on button "BOTON.jpg" at bounding box center [428, 294] width 60 height 14
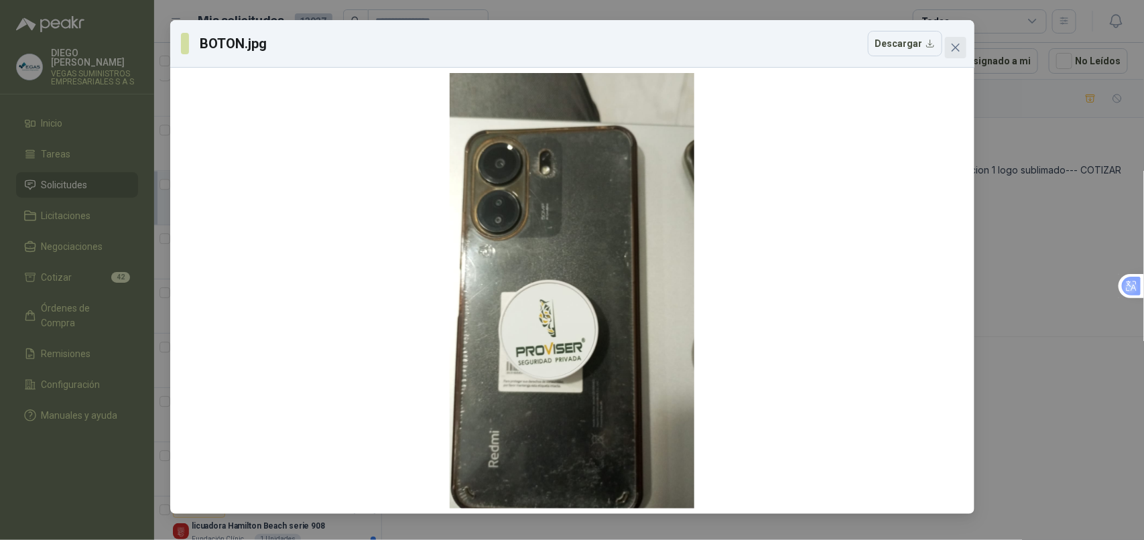
click at [958, 46] on icon "close" at bounding box center [955, 47] width 11 height 11
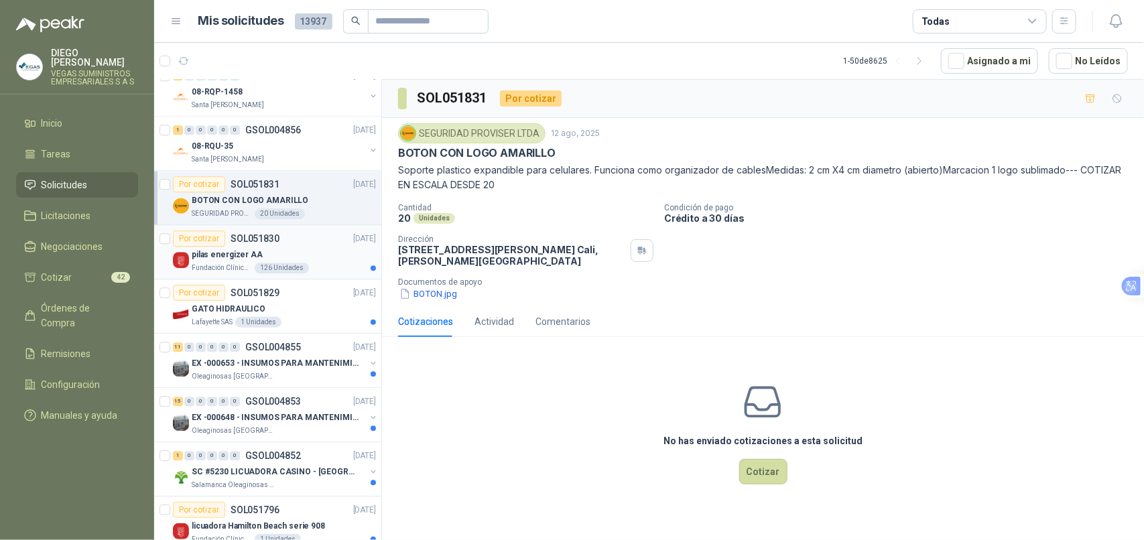
click at [322, 271] on div "Fundación Clínica Shaio 126 Unidades" at bounding box center [284, 268] width 184 height 11
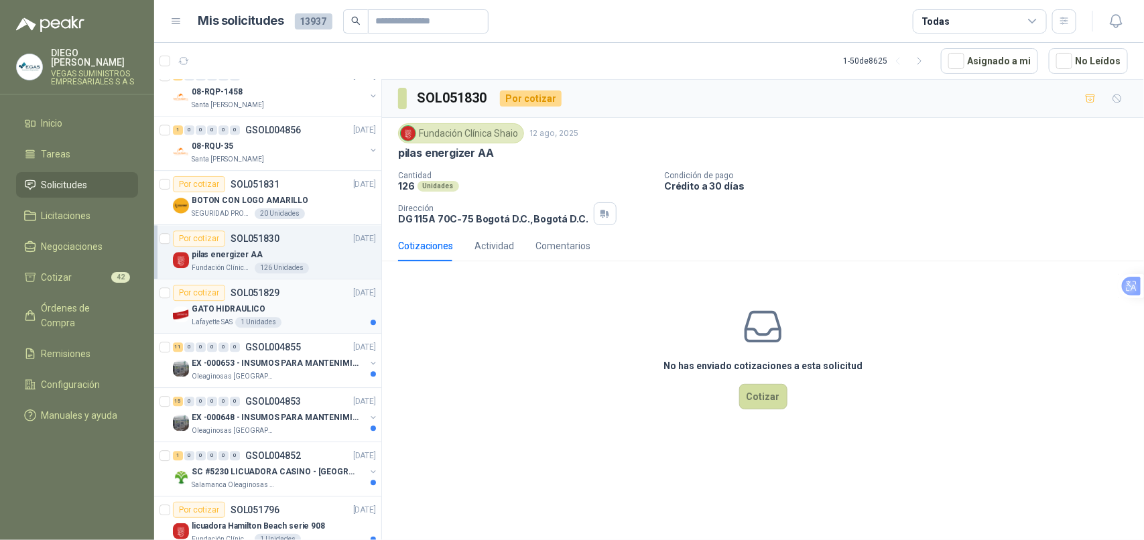
click at [322, 328] on div "Lafayette SAS 1 Unidades" at bounding box center [284, 322] width 184 height 11
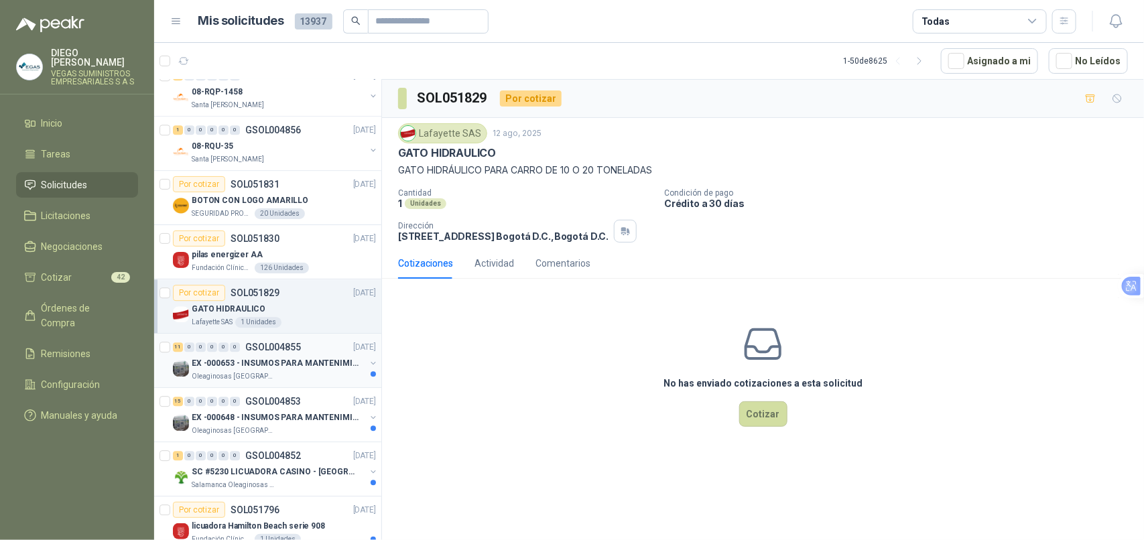
click at [322, 370] on p "EX -000653 - INSUMOS PARA MANTENIMIENTO A CADENAS" at bounding box center [275, 363] width 167 height 13
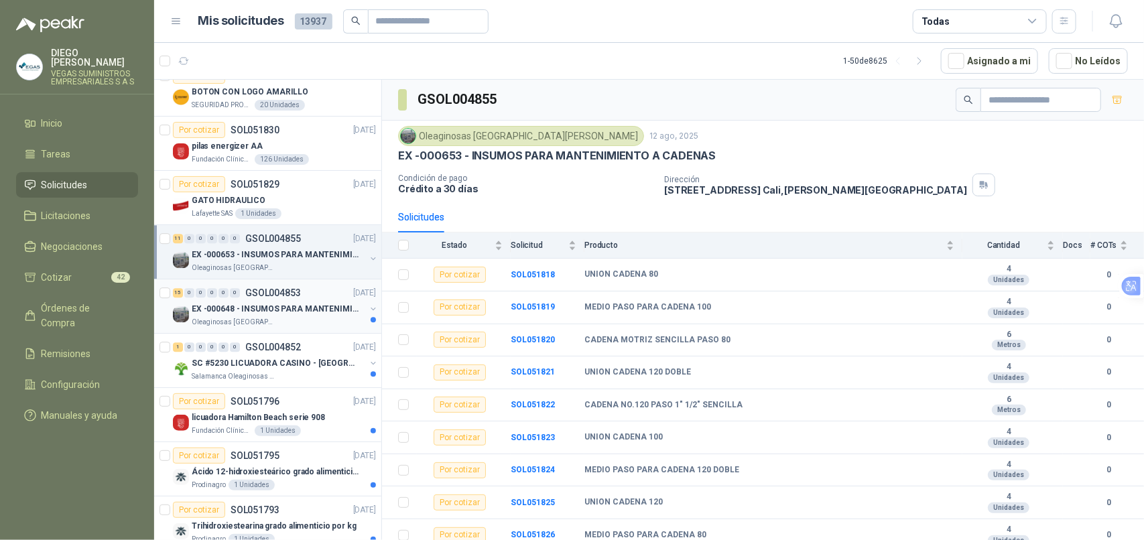
scroll to position [1843, 0]
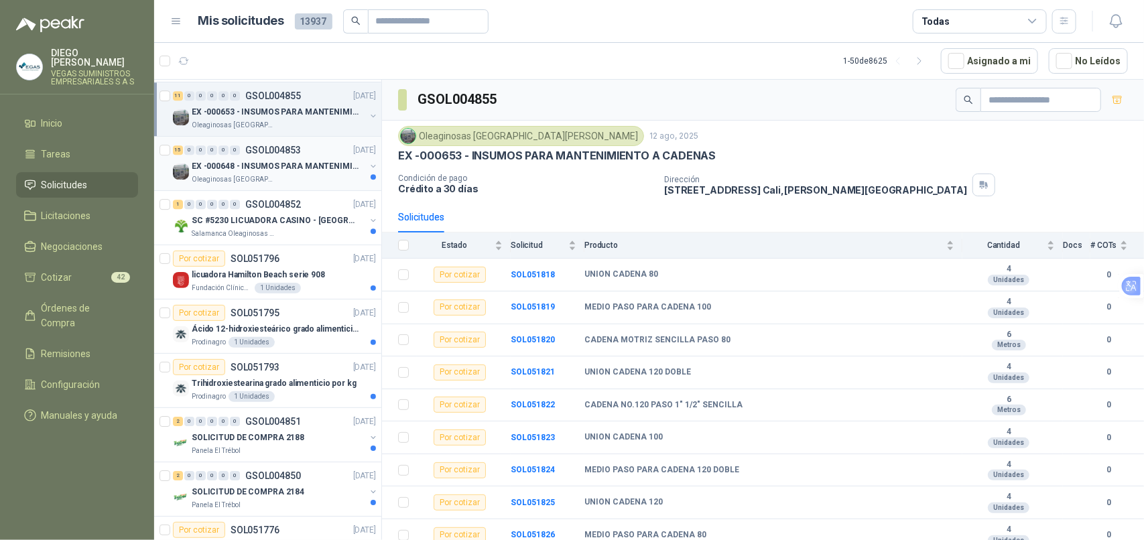
click at [308, 172] on p "EX -000648 - INSUMOS PARA MANTENIMIENITO MECANICO" at bounding box center [275, 166] width 167 height 13
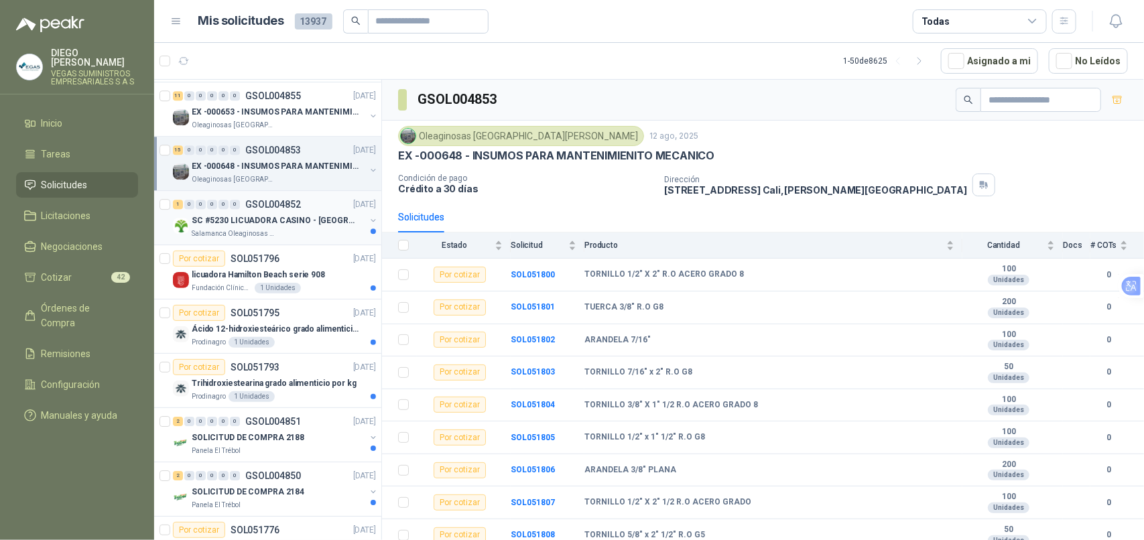
click at [327, 235] on div "Salamanca Oleaginosas SAS" at bounding box center [279, 234] width 174 height 11
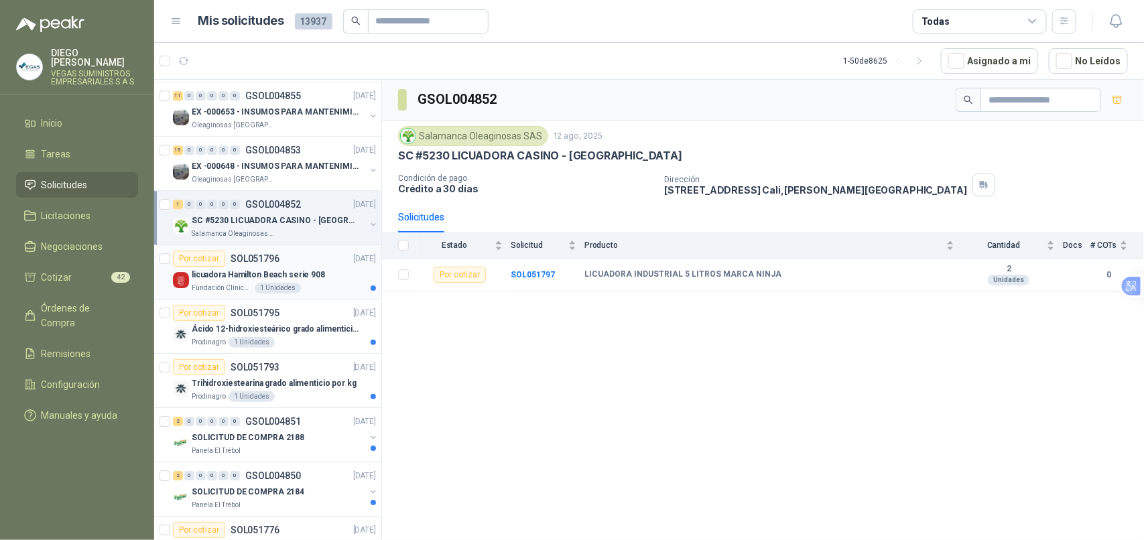
click at [317, 292] on div "Fundación Clínica Shaio 1 Unidades" at bounding box center [284, 288] width 184 height 11
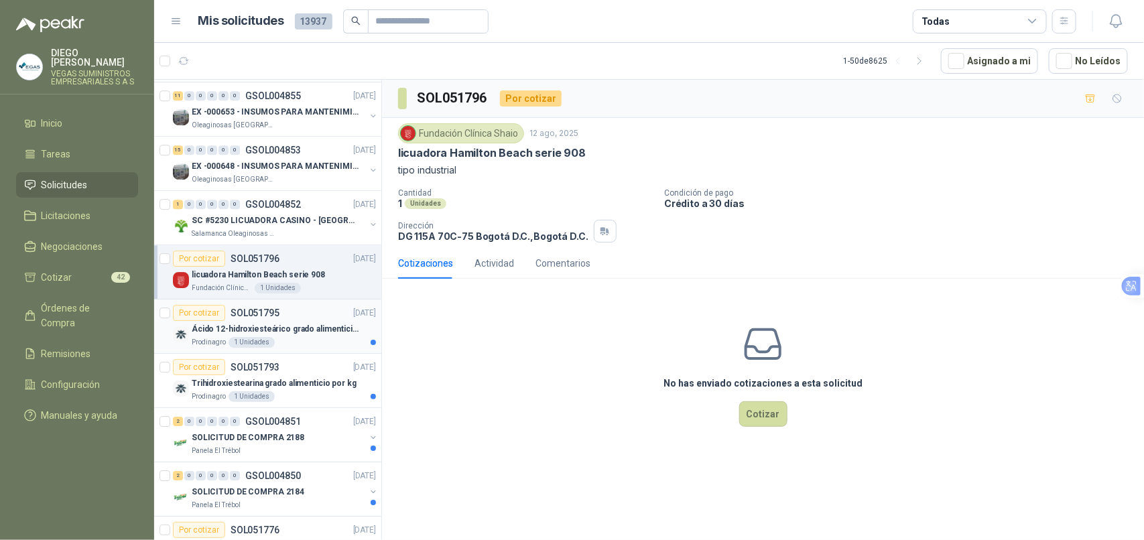
click at [322, 347] on div "Prodinagro 1 Unidades" at bounding box center [284, 342] width 184 height 11
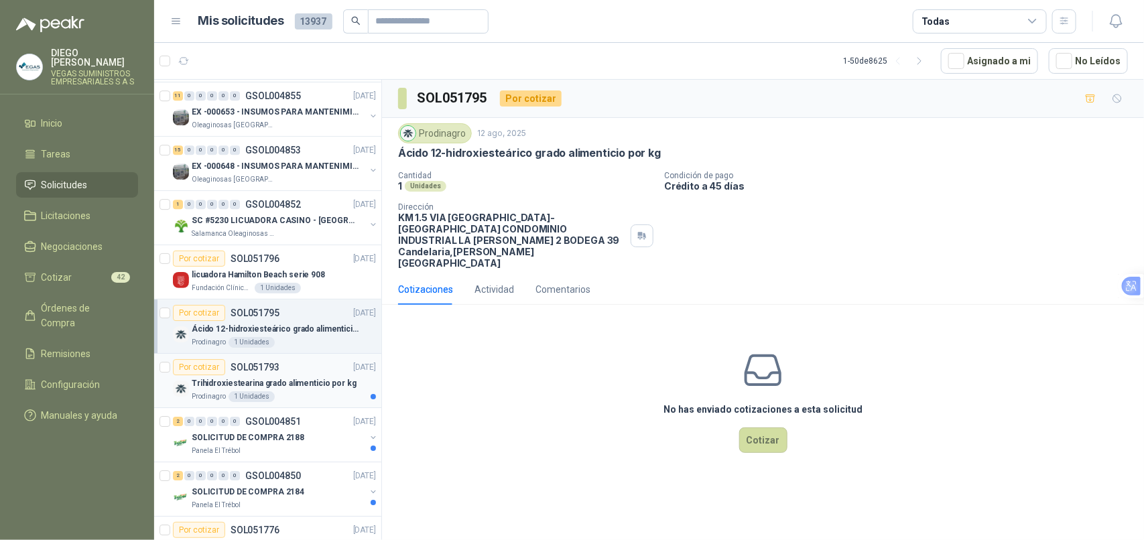
click at [328, 387] on p "Trihidroxiestearina grado alimenticio por kg" at bounding box center [274, 383] width 165 height 13
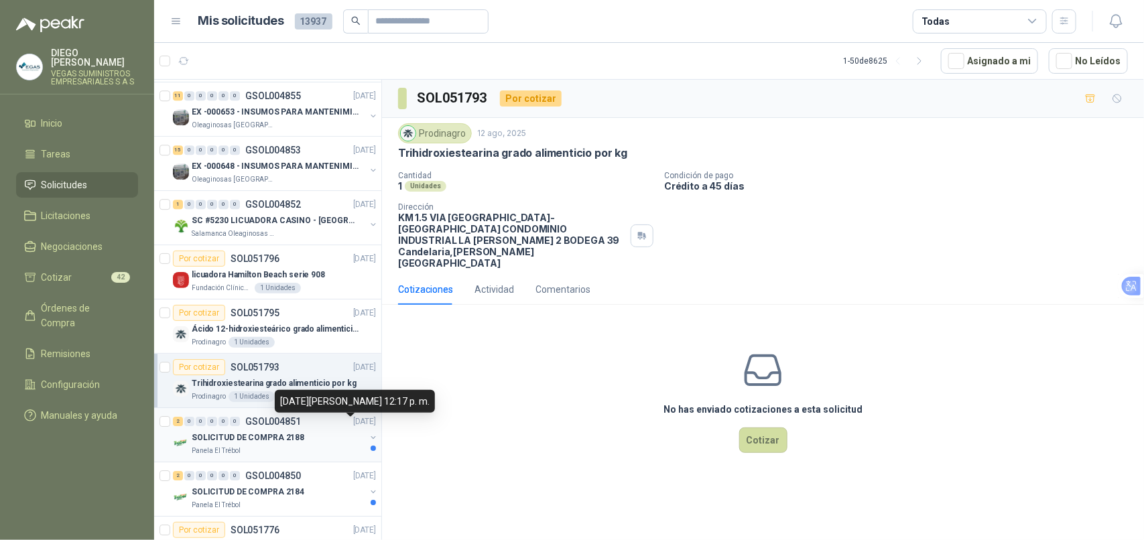
click at [353, 423] on p "[DATE]" at bounding box center [364, 421] width 23 height 13
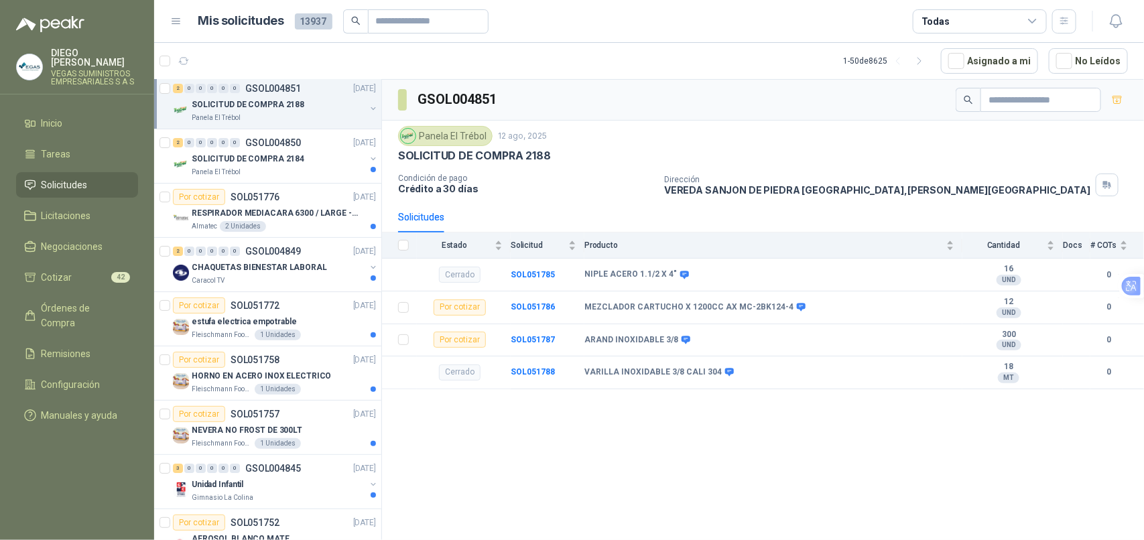
scroll to position [2178, 0]
click at [322, 172] on div "Panela El Trébol" at bounding box center [279, 170] width 174 height 11
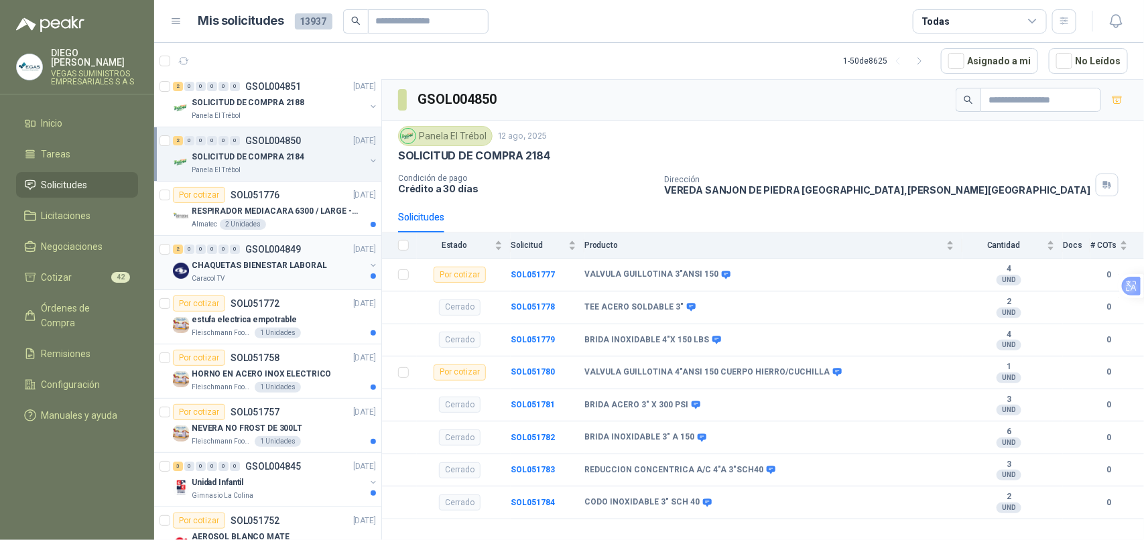
click at [324, 267] on div "CHAQUETAS BIENESTAR LABORAL" at bounding box center [279, 265] width 174 height 16
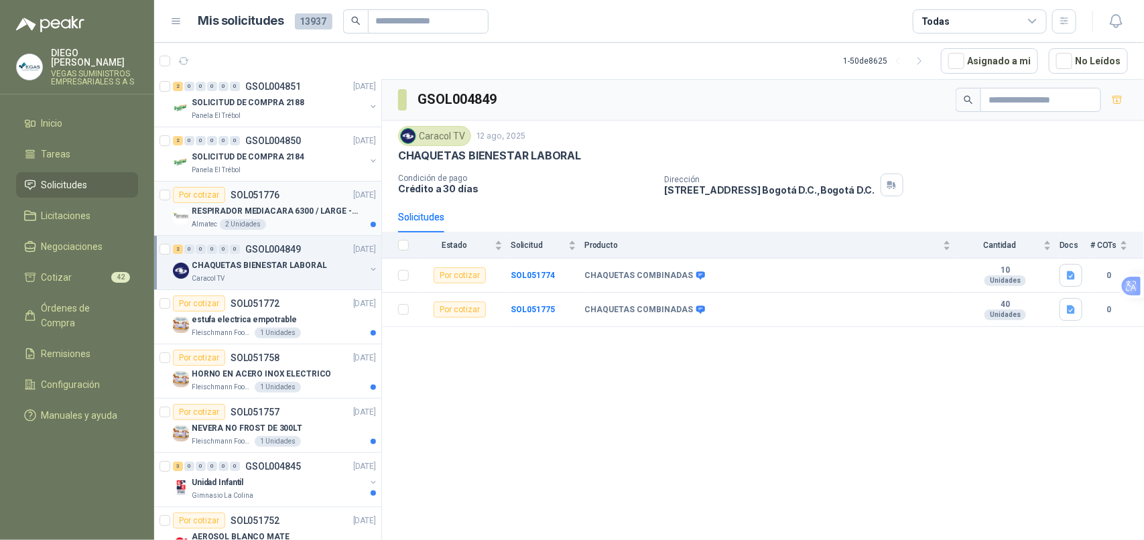
click at [300, 230] on div "Almatec 2 Unidades" at bounding box center [284, 224] width 184 height 11
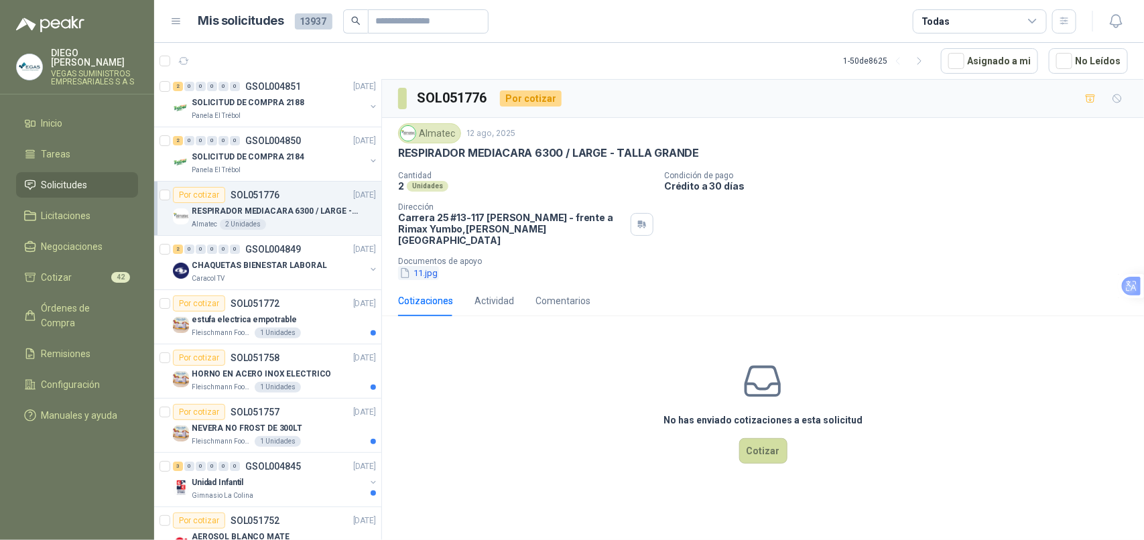
click at [434, 266] on button "11.jpg" at bounding box center [418, 273] width 41 height 14
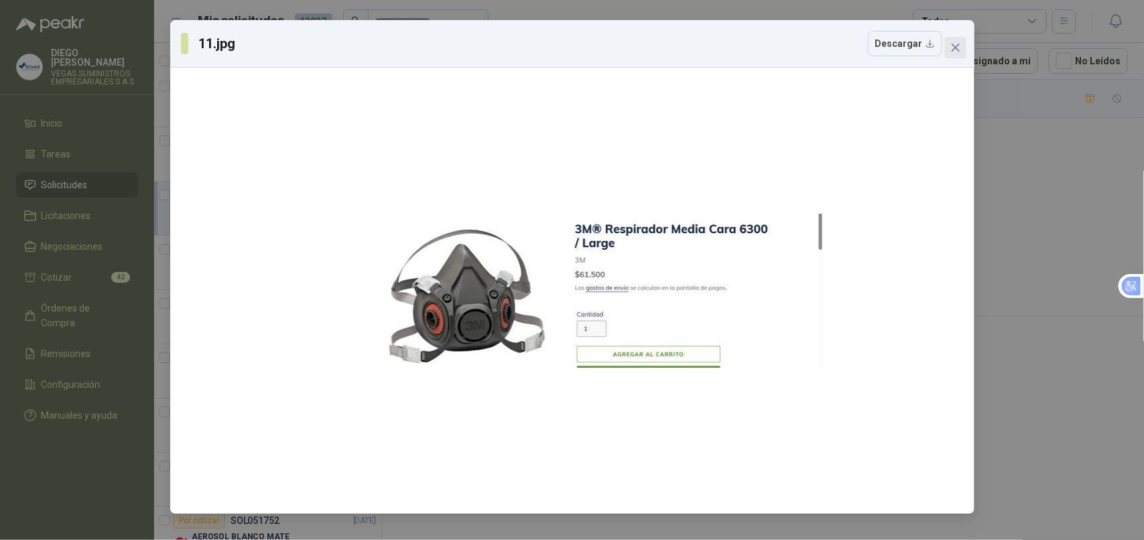
click at [958, 41] on button "Close" at bounding box center [955, 47] width 21 height 21
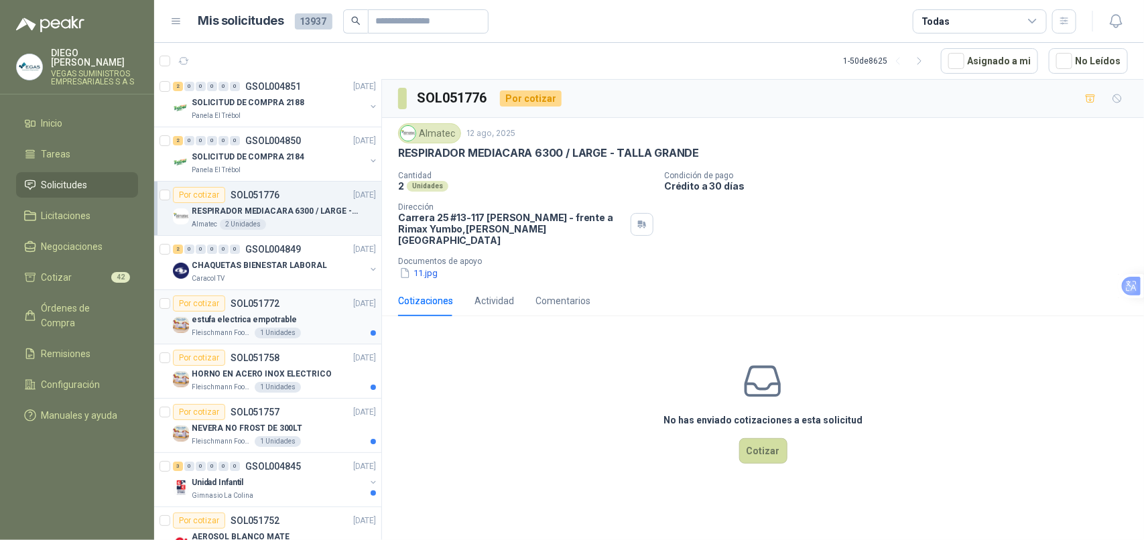
click at [308, 338] on div "[PERSON_NAME] Foods S.A. 1 Unidades" at bounding box center [284, 333] width 184 height 11
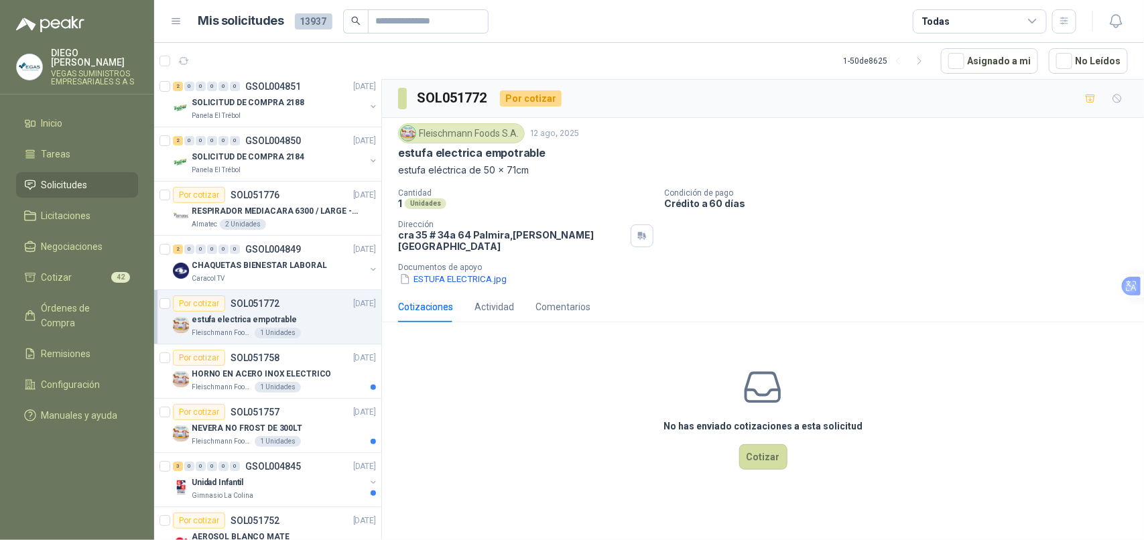
click at [485, 263] on p "Documentos de apoyo" at bounding box center [768, 267] width 741 height 9
click at [486, 272] on button "ESTUFA ELECTRICA.jpg" at bounding box center [453, 279] width 110 height 14
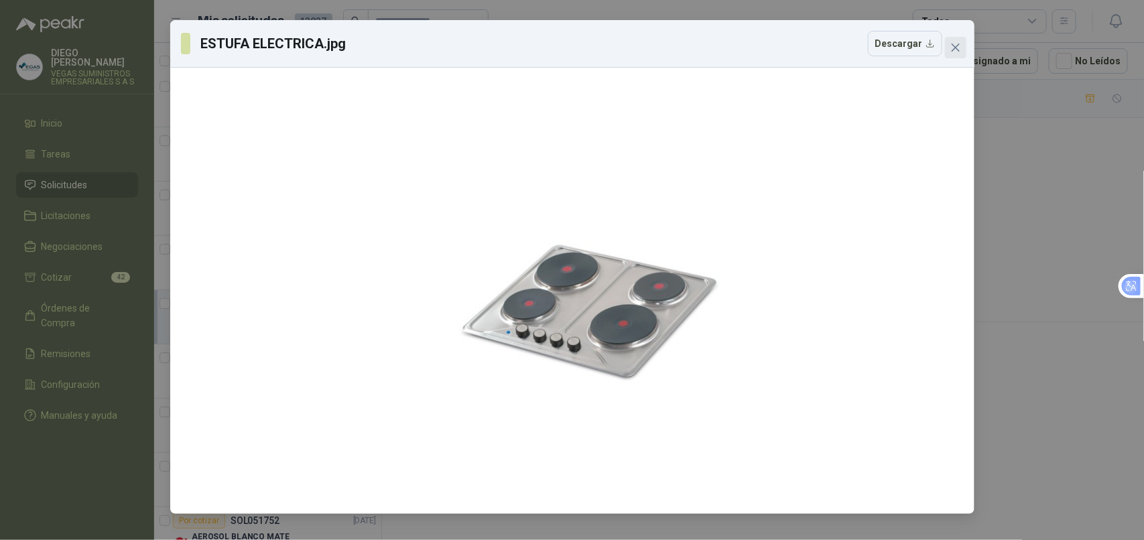
click at [948, 42] on span "Close" at bounding box center [955, 47] width 21 height 11
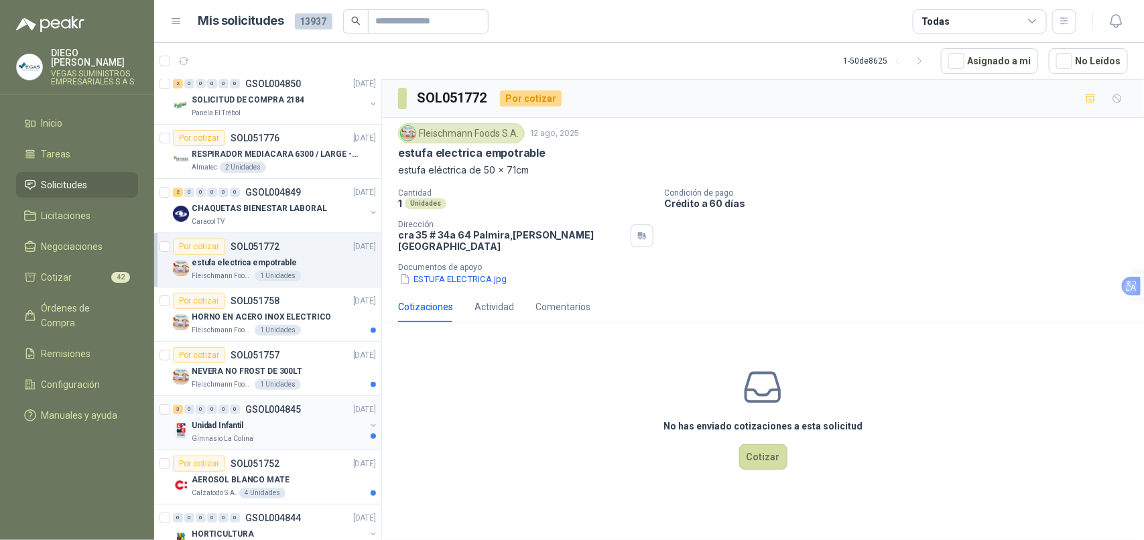
scroll to position [2284, 0]
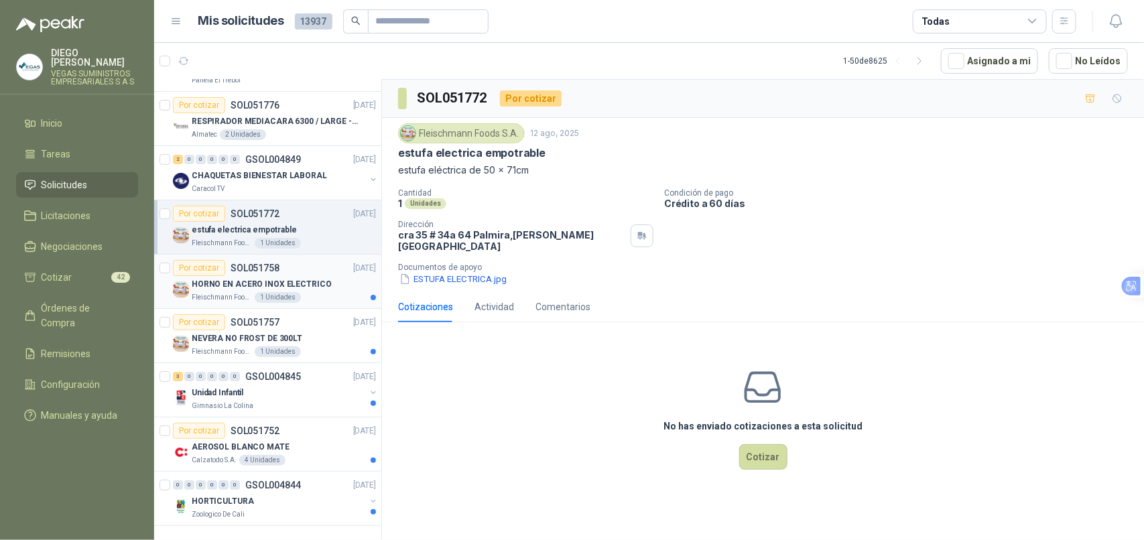
click at [310, 278] on p "HORNO EN ACERO INOX ELECTRICO" at bounding box center [262, 284] width 140 height 13
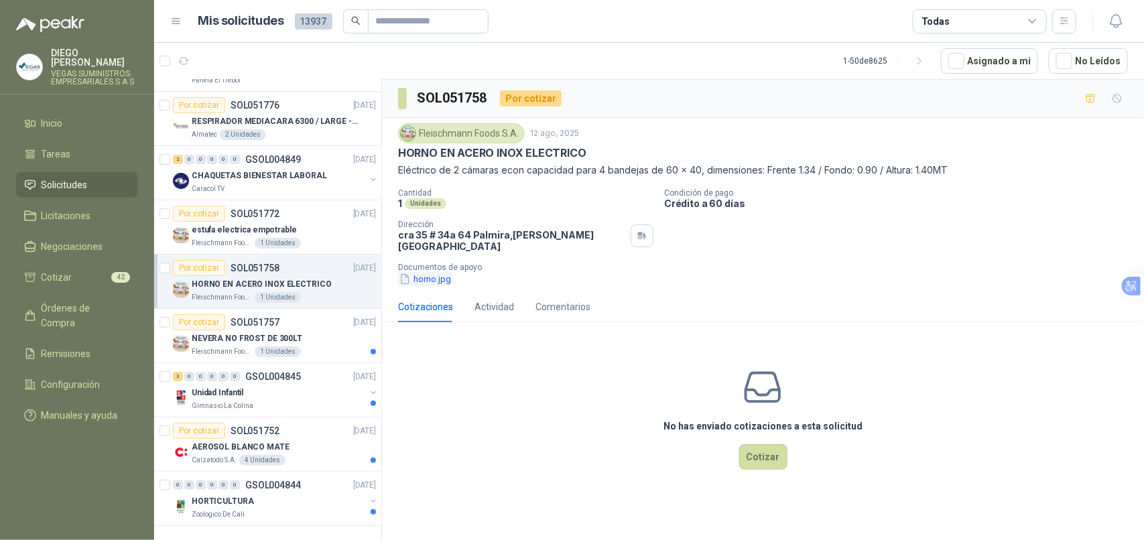
click at [432, 273] on button "horno.jpg" at bounding box center [425, 279] width 54 height 14
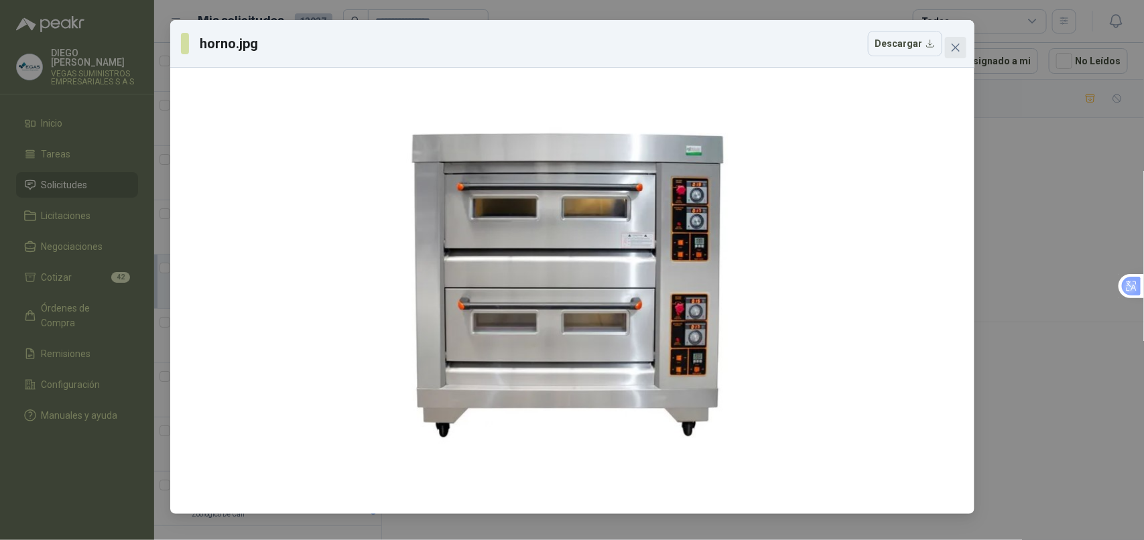
click at [954, 48] on icon "close" at bounding box center [955, 47] width 11 height 11
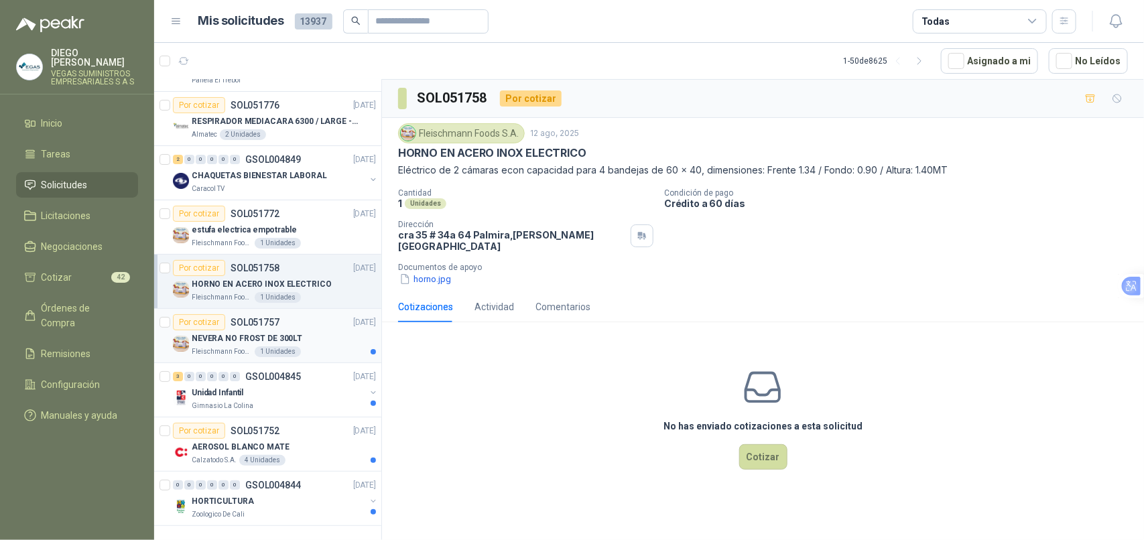
click at [305, 346] on div "[PERSON_NAME] Foods S.A. 1 Unidades" at bounding box center [284, 351] width 184 height 11
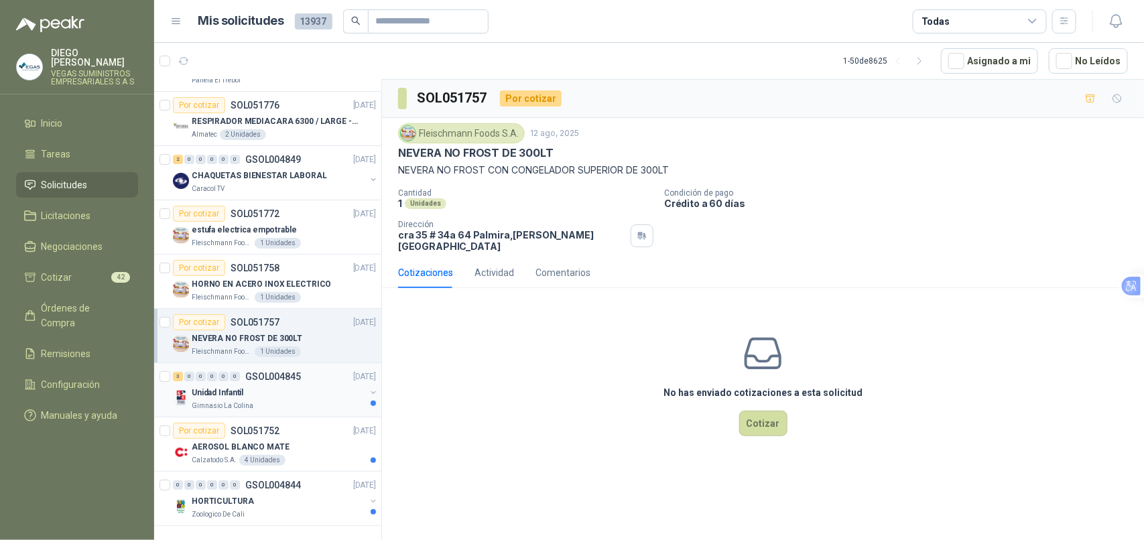
click at [322, 401] on div "Gimnasio La Colina" at bounding box center [279, 406] width 174 height 11
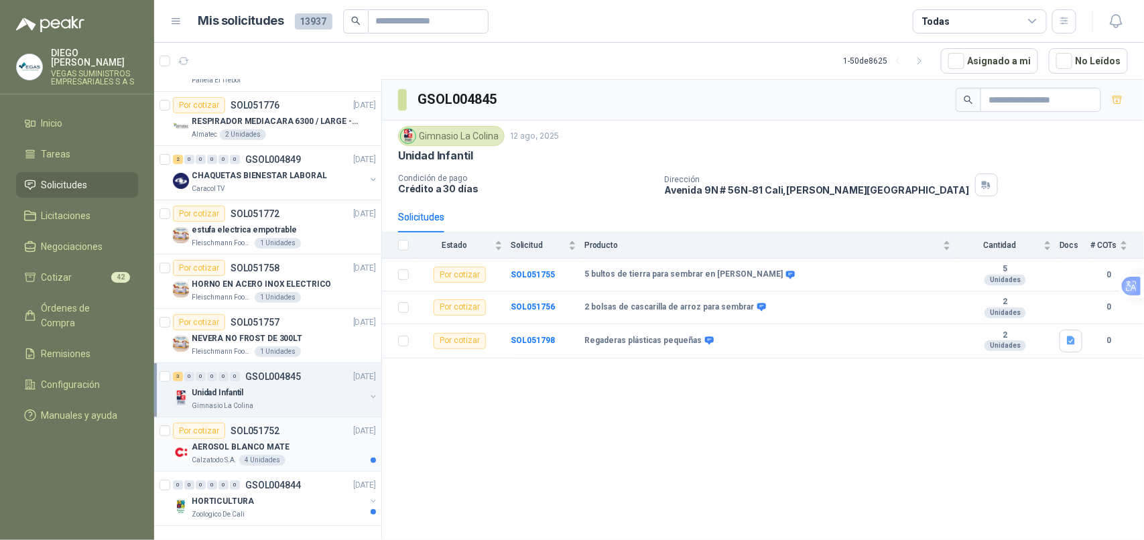
click at [325, 423] on div "Por cotizar SOL051752 [DATE]" at bounding box center [274, 431] width 203 height 16
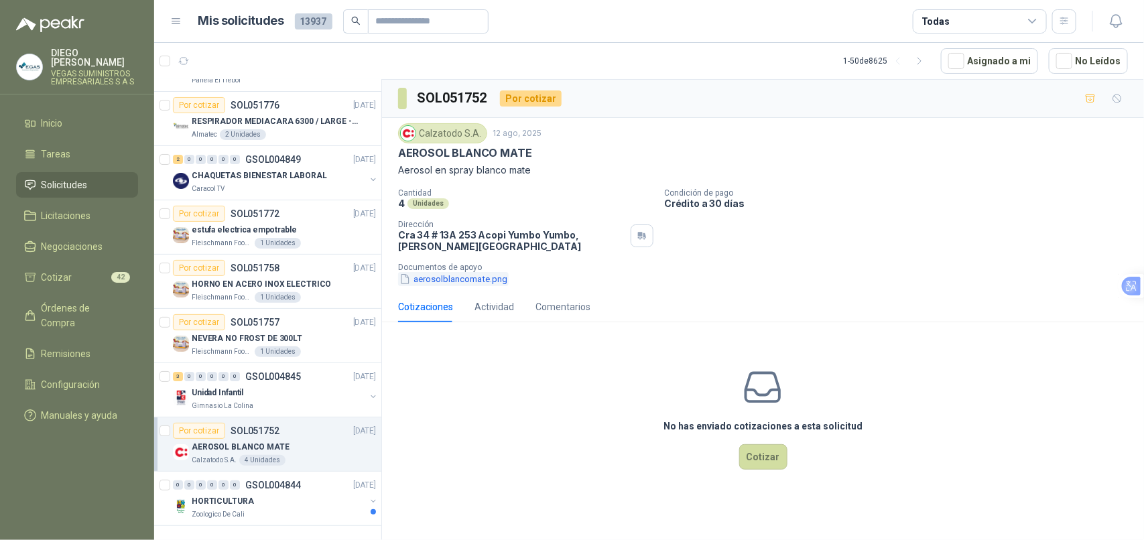
click at [451, 276] on button "aerosolblancomate.png" at bounding box center [453, 279] width 111 height 14
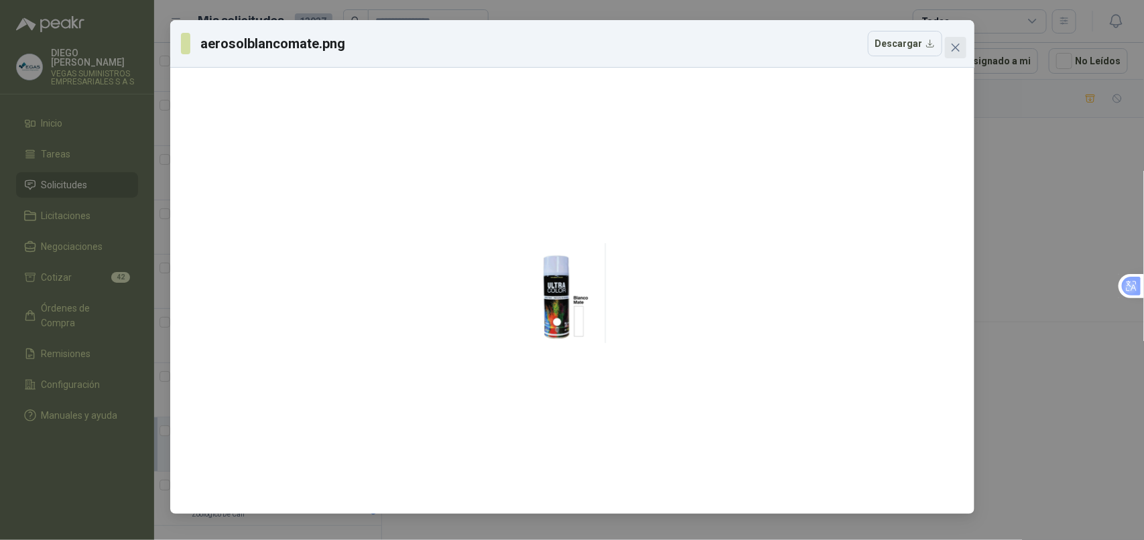
click at [953, 54] on button "Close" at bounding box center [955, 47] width 21 height 21
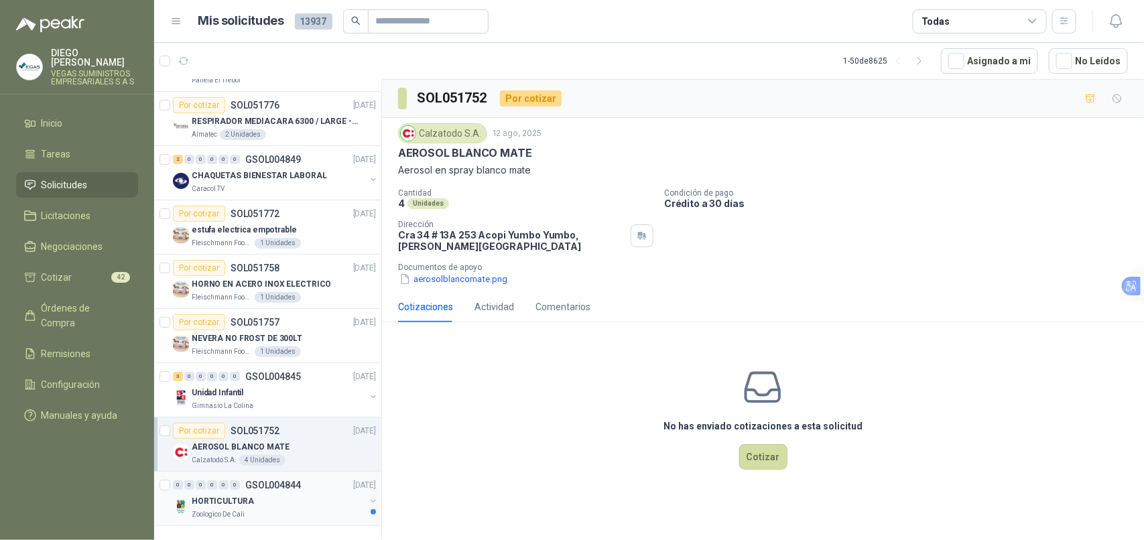
click at [324, 496] on div "HORTICULTURA" at bounding box center [279, 501] width 174 height 16
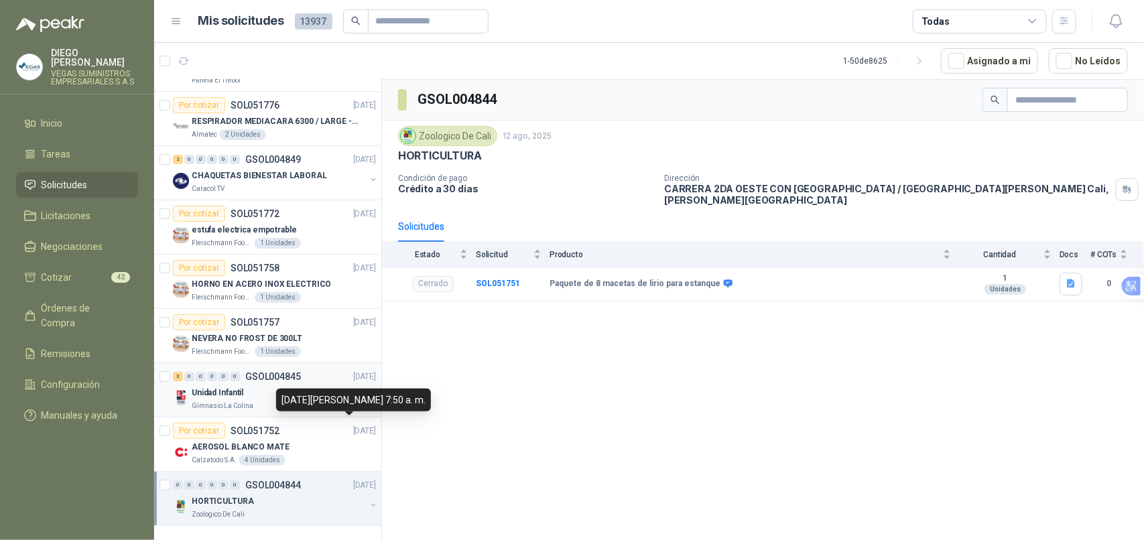
scroll to position [2200, 0]
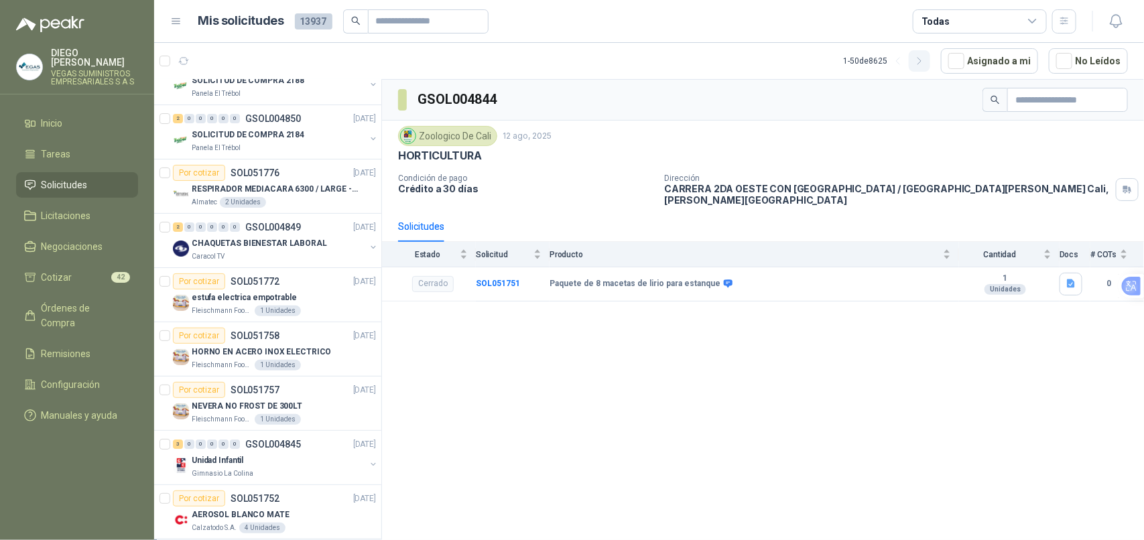
click at [925, 67] on button "button" at bounding box center [919, 60] width 21 height 21
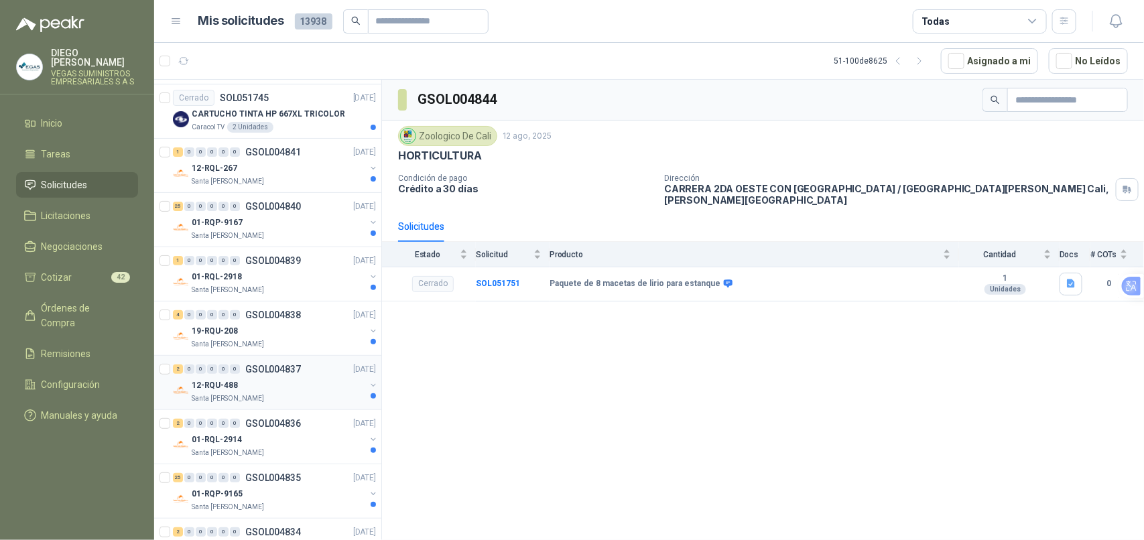
scroll to position [0, 0]
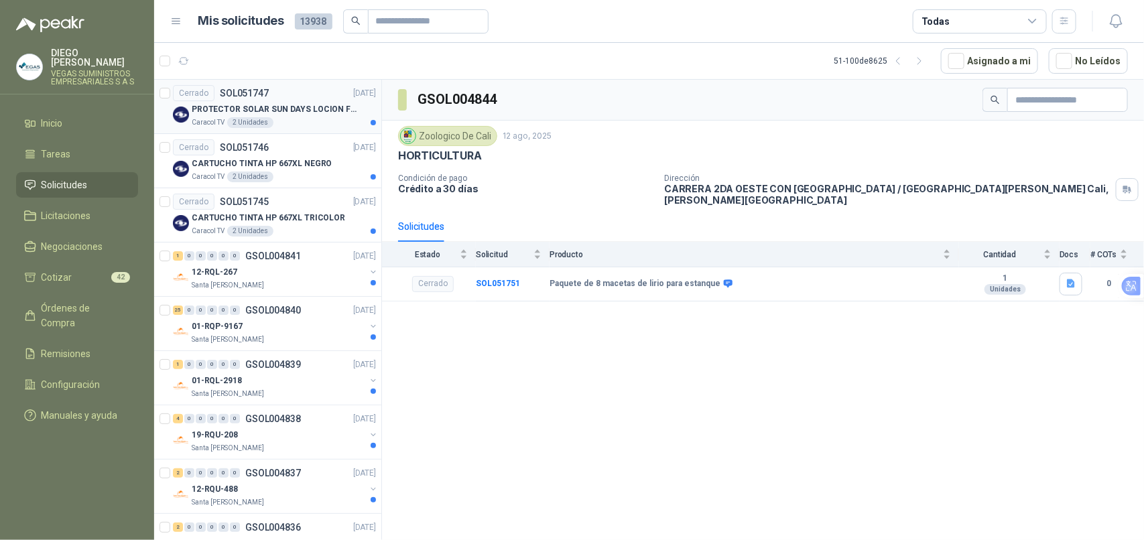
click at [312, 122] on div "Caracol TV 2 Unidades" at bounding box center [284, 122] width 184 height 11
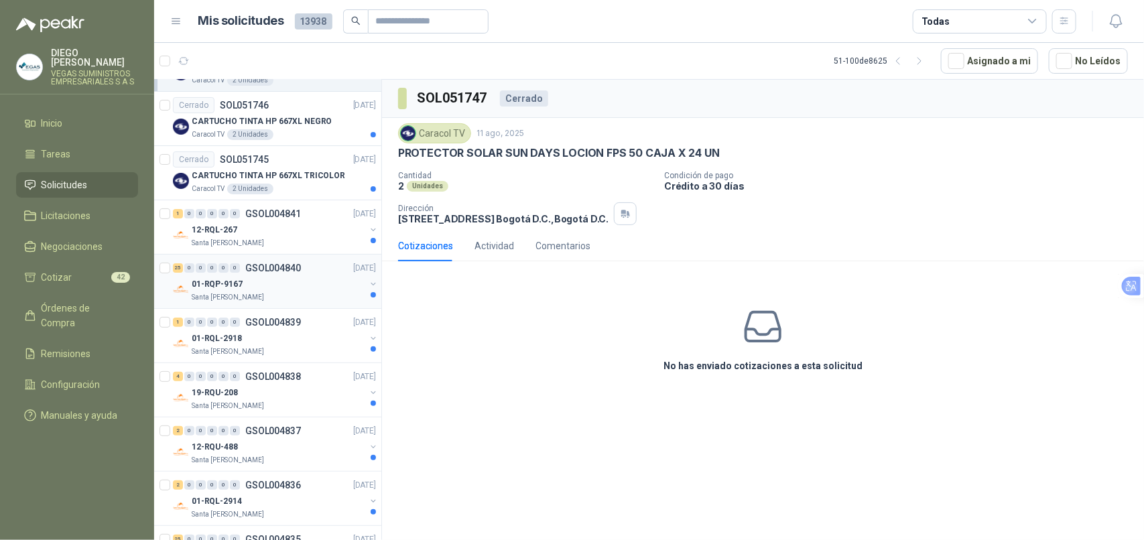
scroll to position [84, 0]
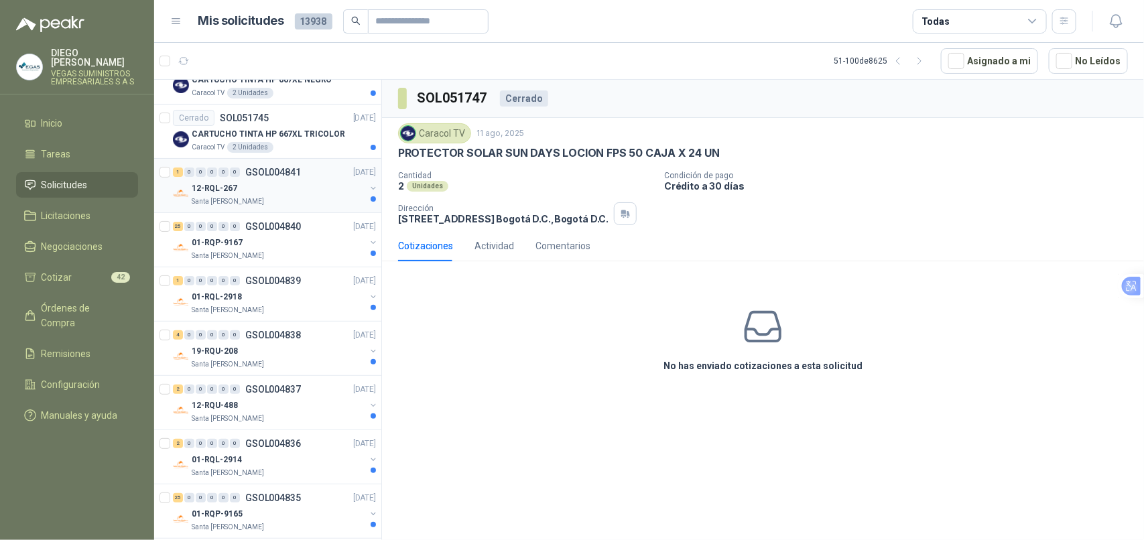
click at [285, 199] on div "Santa [PERSON_NAME]" at bounding box center [279, 201] width 174 height 11
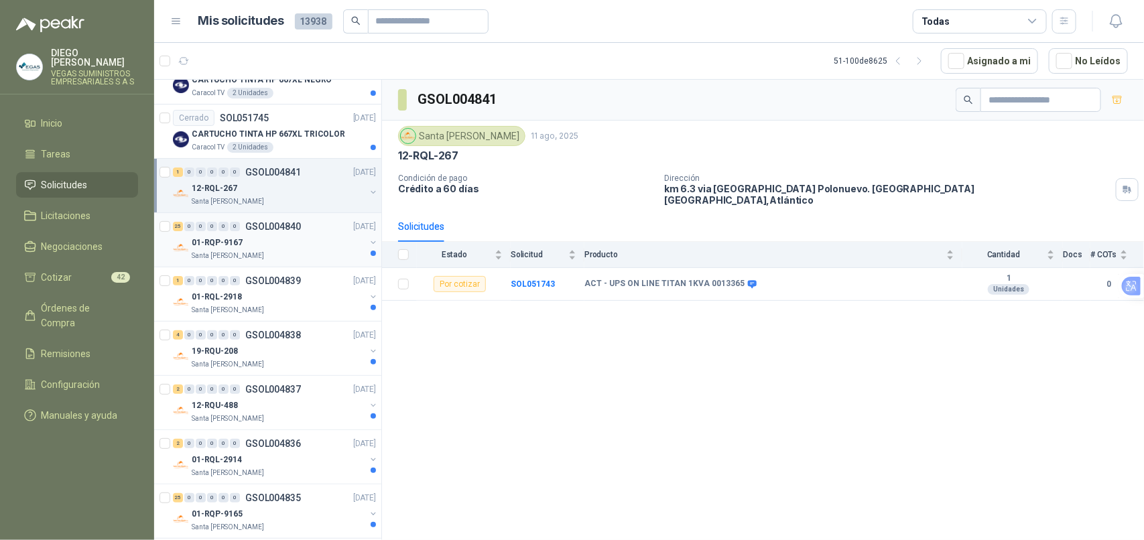
click at [299, 246] on div "01-RQP-9167" at bounding box center [279, 243] width 174 height 16
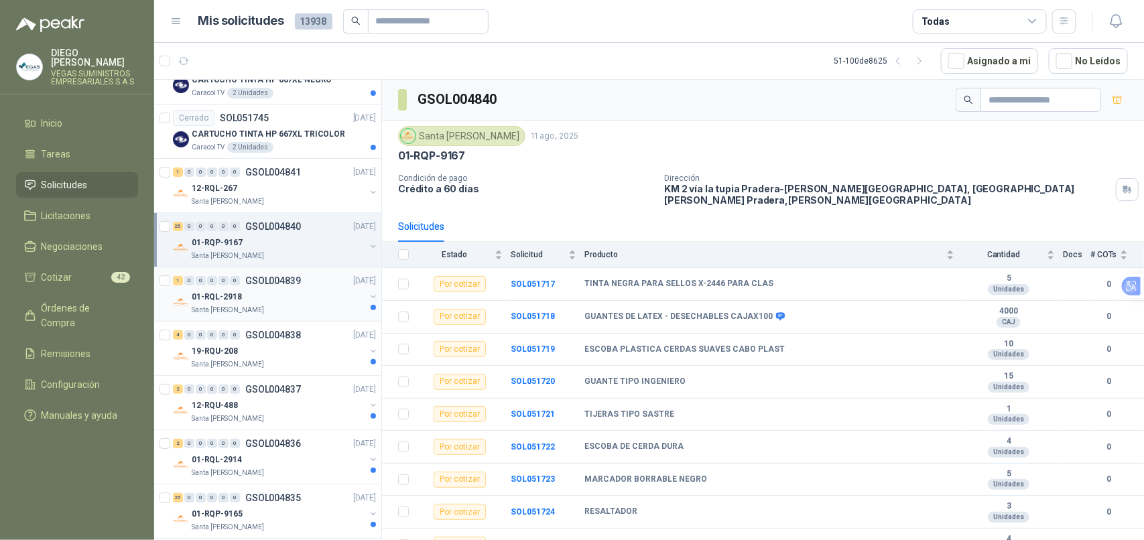
click at [306, 302] on div "01-RQL-2918" at bounding box center [279, 297] width 174 height 16
